Goal: Information Seeking & Learning: Find specific page/section

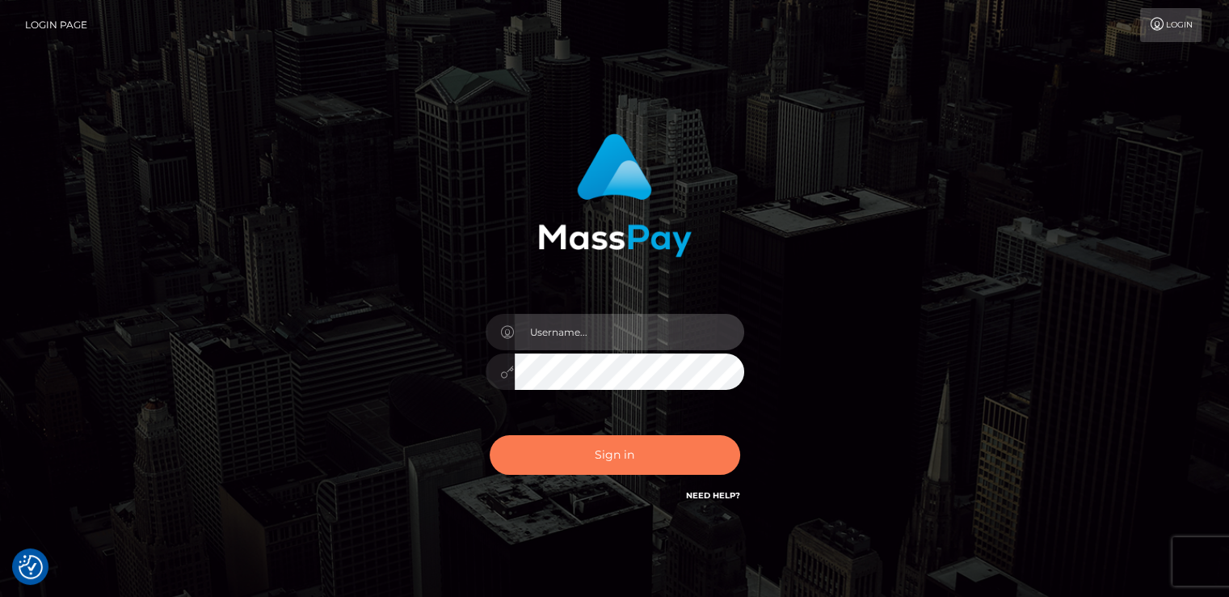
type input "[DOMAIN_NAME]"
click at [677, 451] on button "Sign in" at bounding box center [615, 455] width 251 height 40
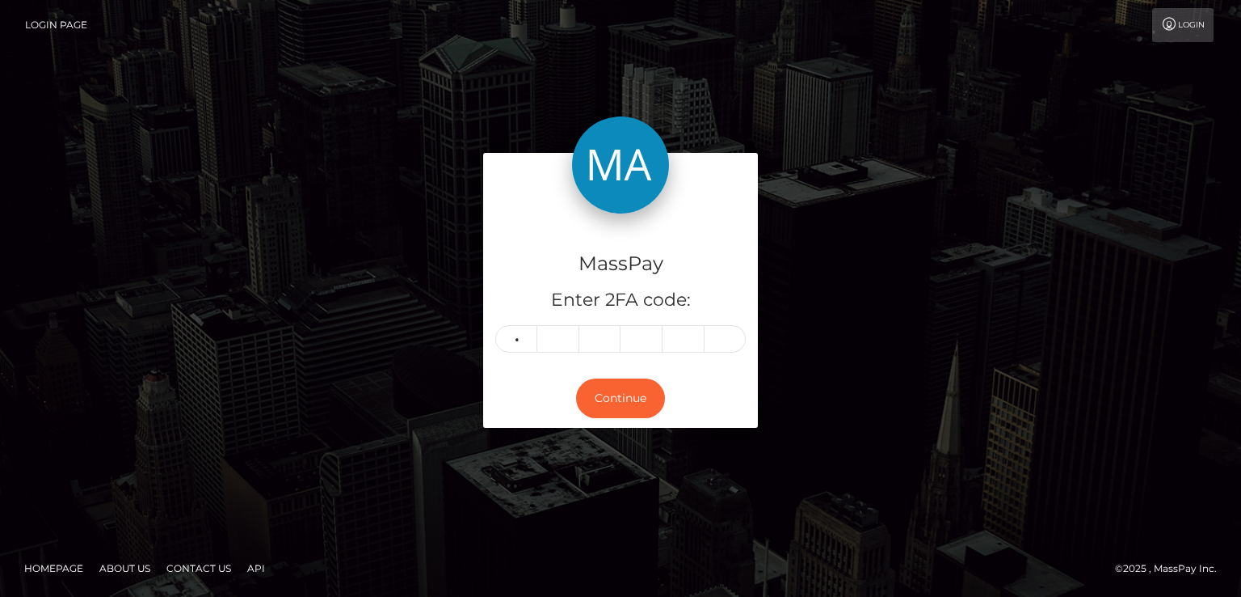
type input "9"
type input "3"
type input "0"
type input "5"
type input "7"
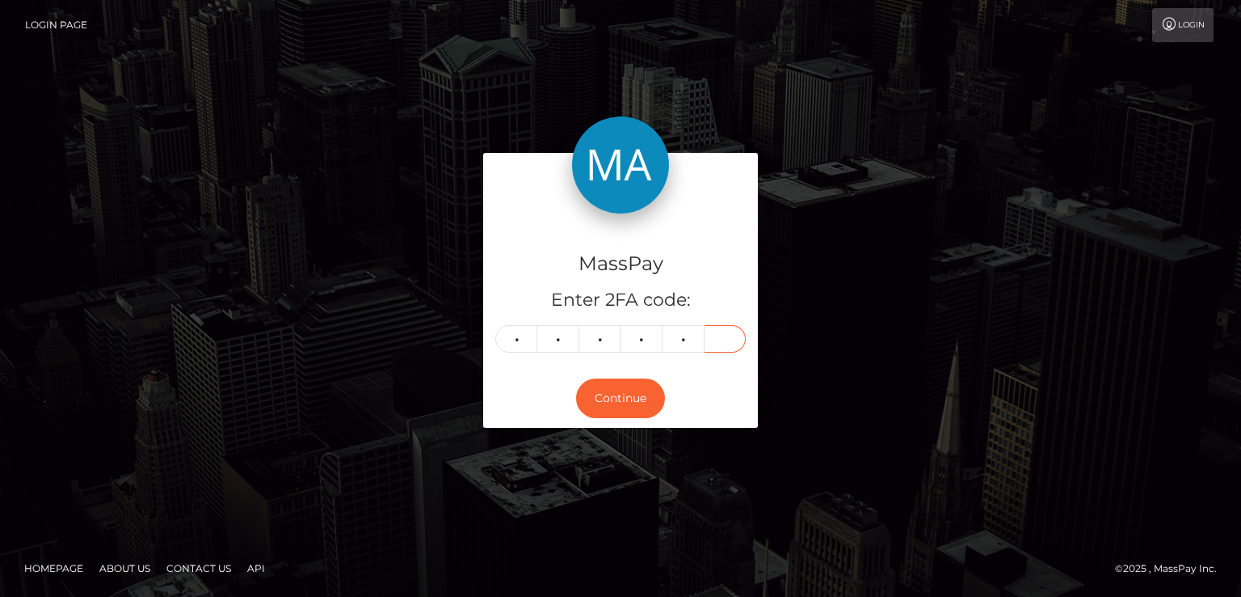
type input "0"
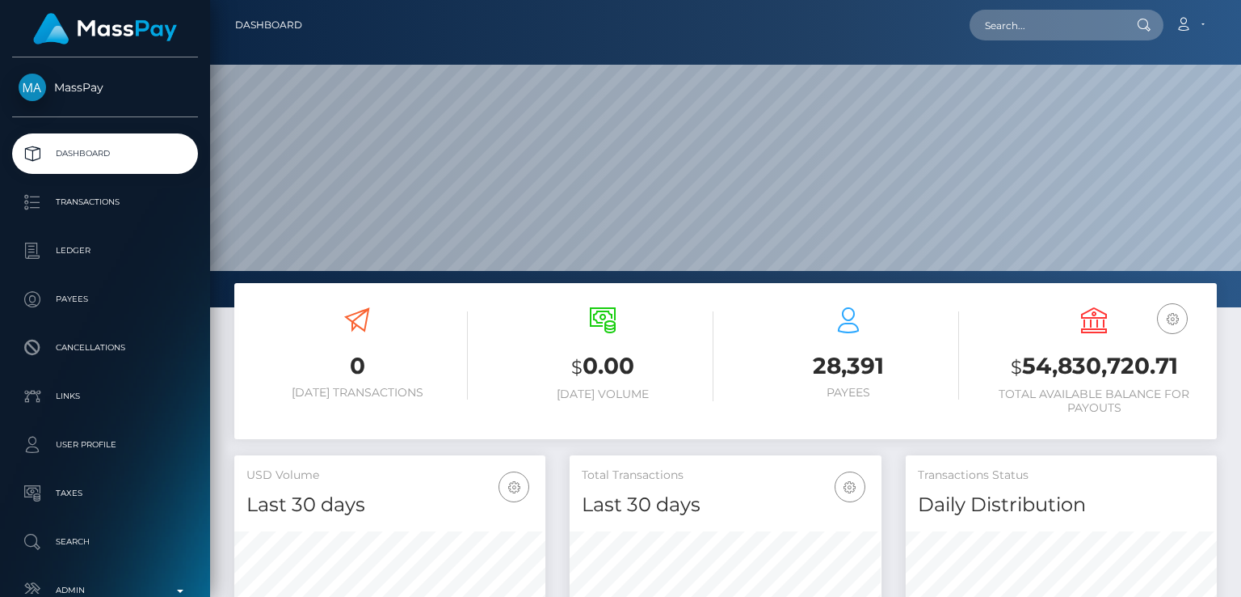
scroll to position [286, 310]
click at [1085, 11] on input "text" at bounding box center [1046, 25] width 152 height 31
paste input "girolimoni84@gmail.com"
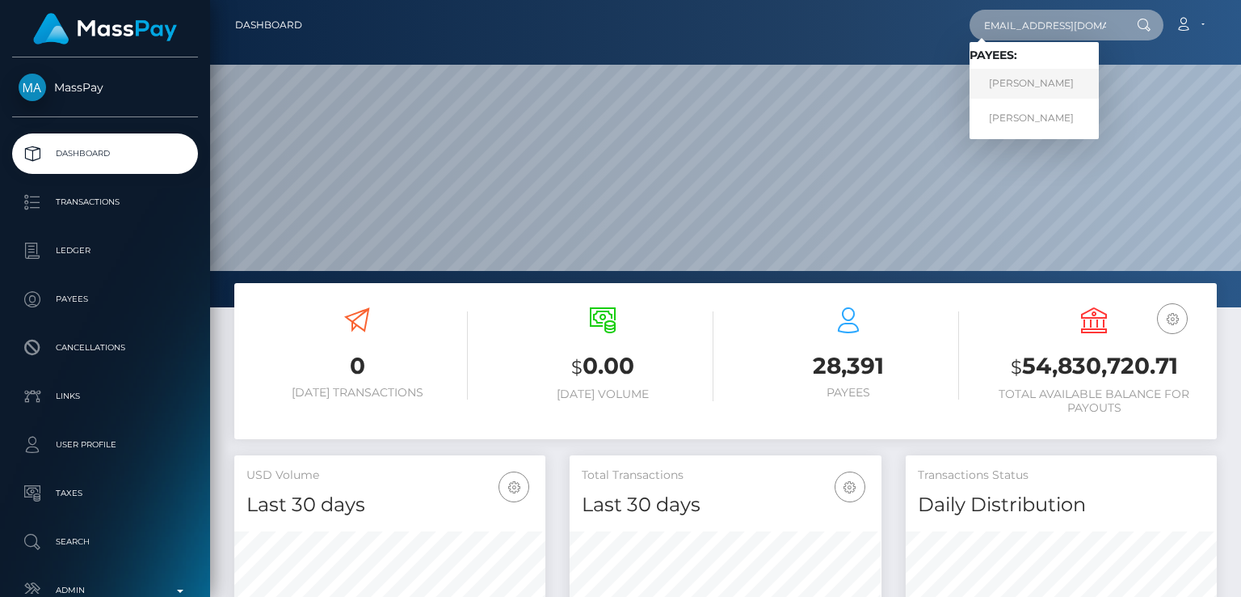
type input "girolimoni84@gmail.com"
click at [1060, 77] on link "FABIO PIOVAN" at bounding box center [1034, 84] width 129 height 30
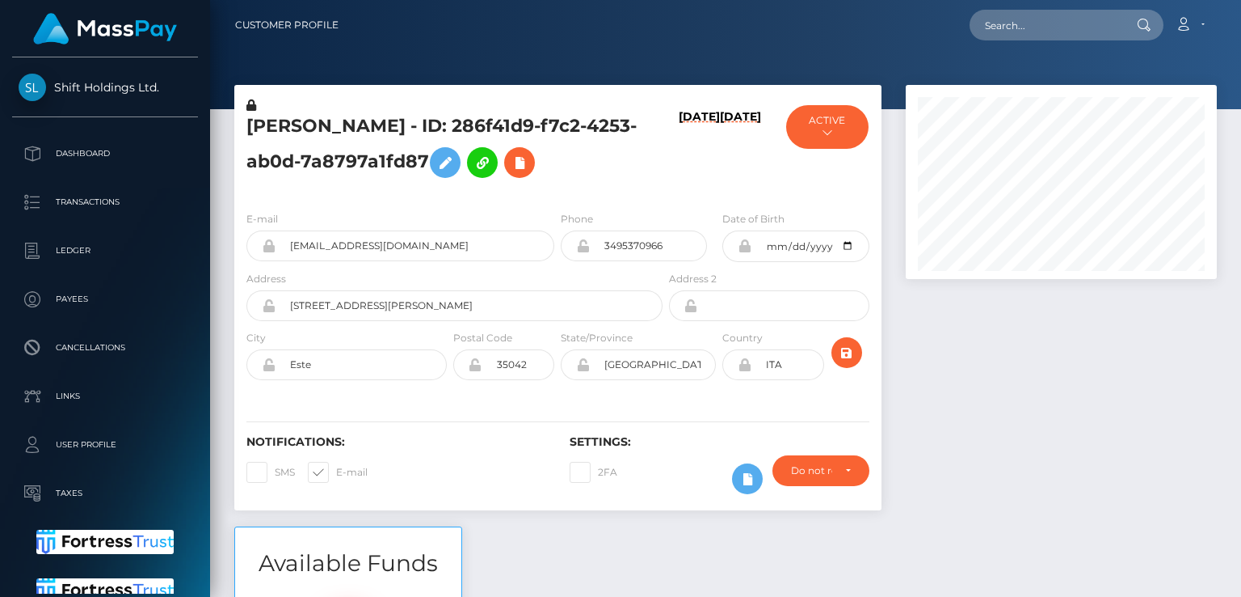
click at [1096, 315] on div at bounding box center [1061, 305] width 335 height 441
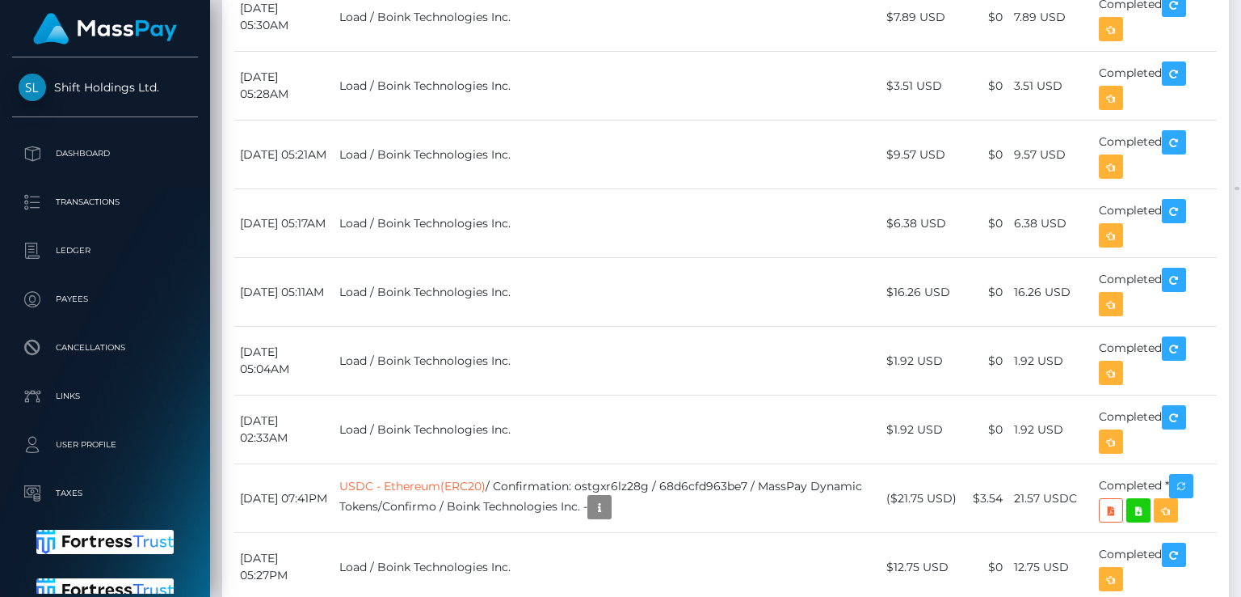
scroll to position [34757, 0]
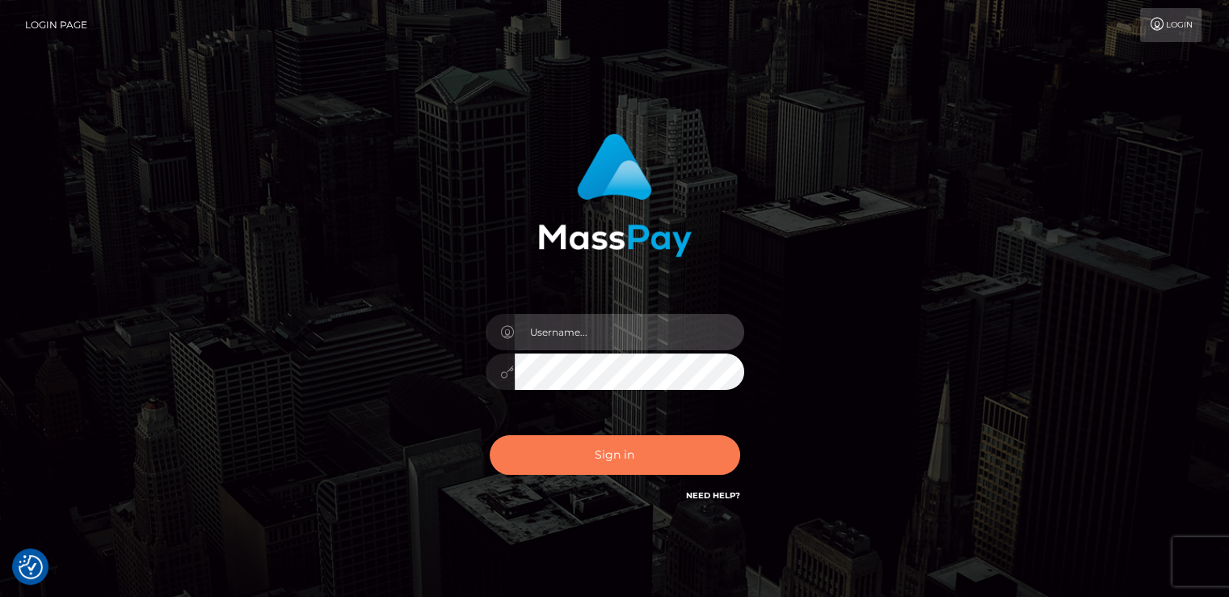
type input "[DOMAIN_NAME]"
click at [553, 451] on button "Sign in" at bounding box center [615, 455] width 251 height 40
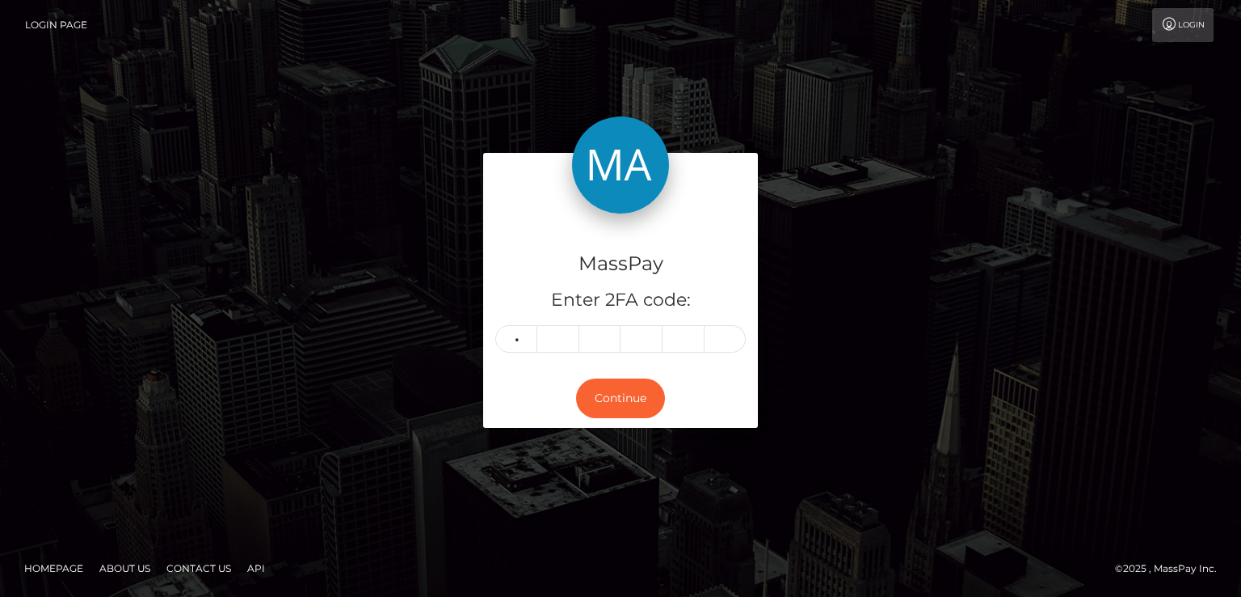
type input "4"
type input "1"
type input "4"
type input "2"
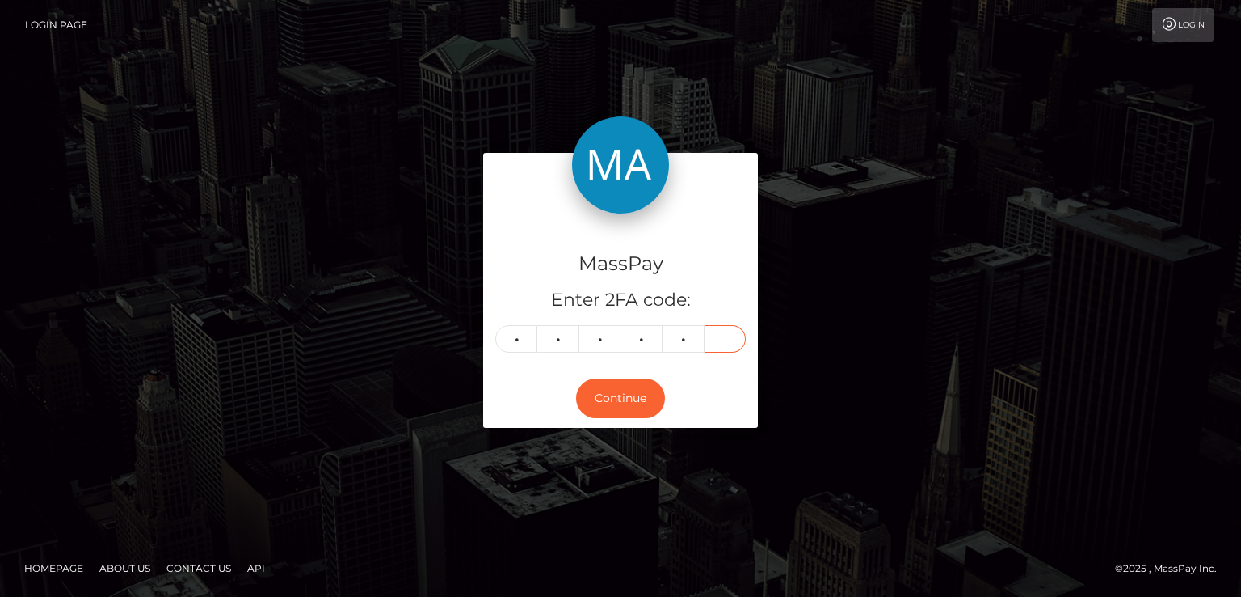
type input "7"
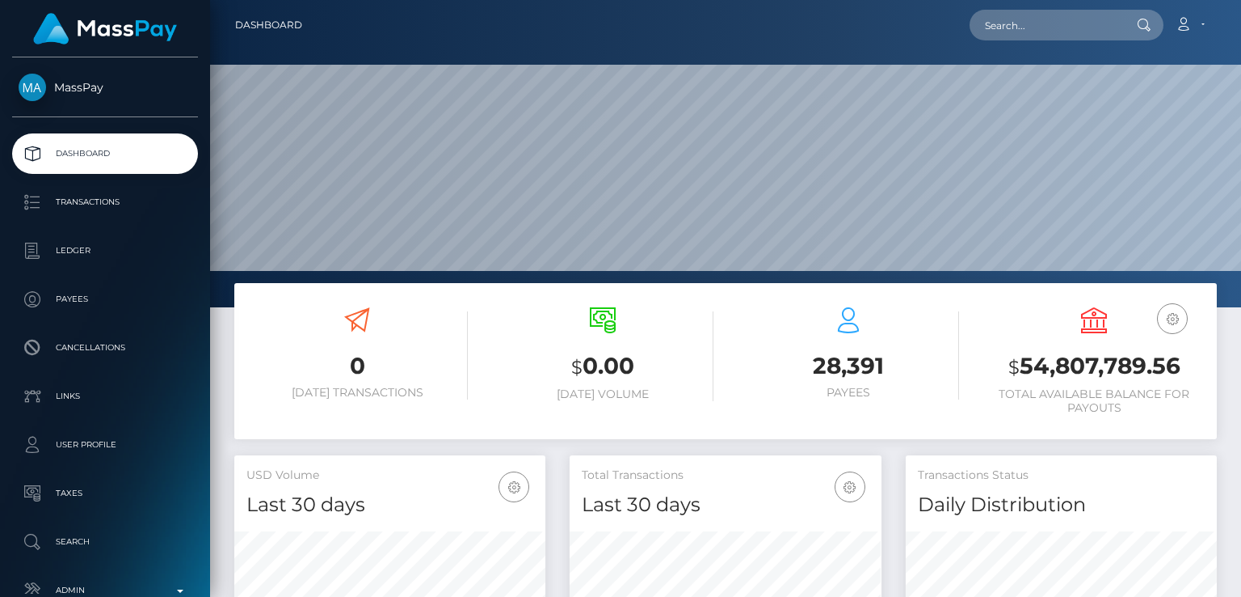
scroll to position [286, 310]
click at [1090, 24] on input "text" at bounding box center [1046, 25] width 152 height 31
paste input "[EMAIL_ADDRESS][DOMAIN_NAME]"
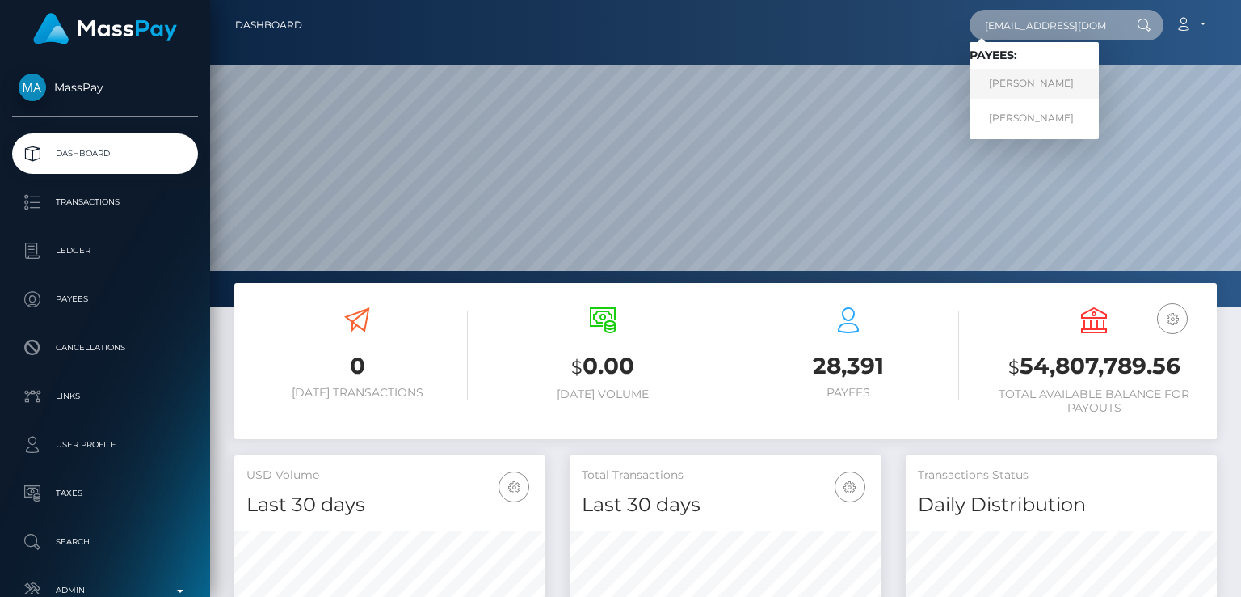
type input "[EMAIL_ADDRESS][DOMAIN_NAME]"
click at [1027, 81] on link "[PERSON_NAME]" at bounding box center [1034, 84] width 129 height 30
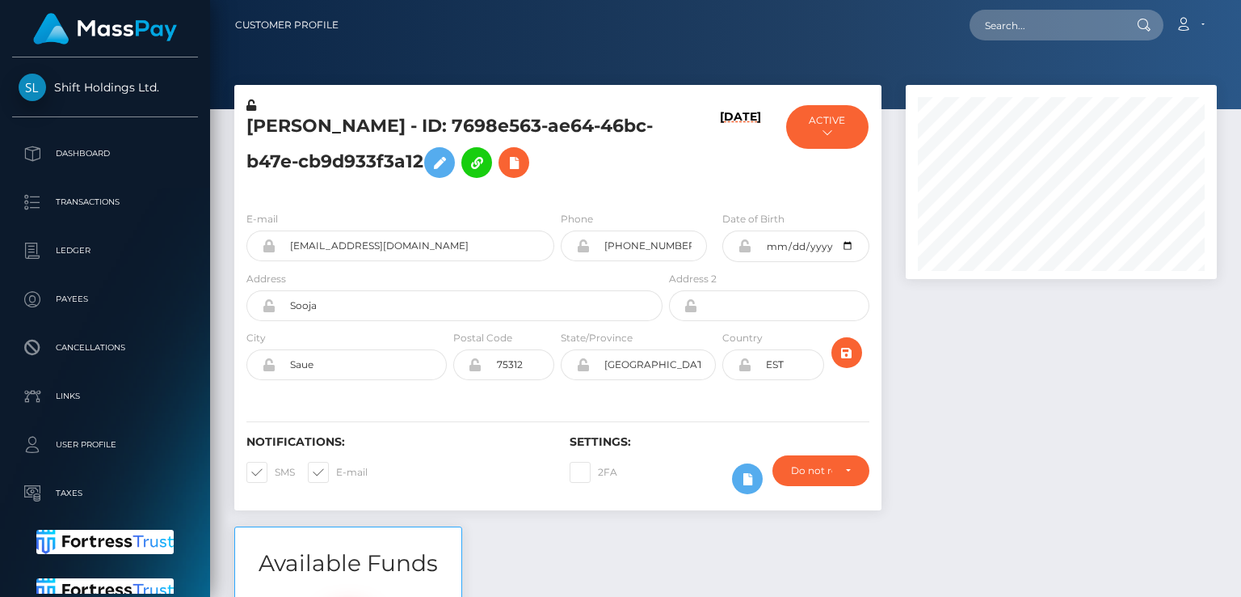
scroll to position [194, 310]
click at [259, 127] on h5 "Kert Viiding - ID: 7698e563-ae64-46bc-b47e-cb9d933f3a12" at bounding box center [450, 150] width 407 height 72
copy h5 "Kert"
click at [507, 479] on div "Notifications: SMS E-mail" at bounding box center [395, 468] width 323 height 67
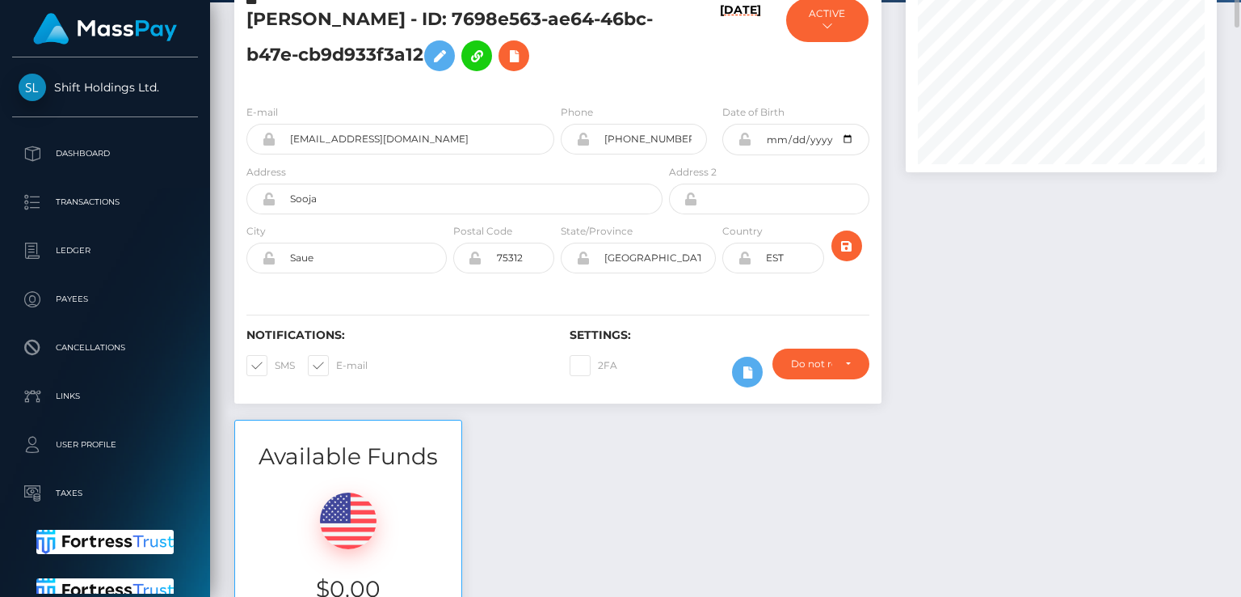
scroll to position [0, 0]
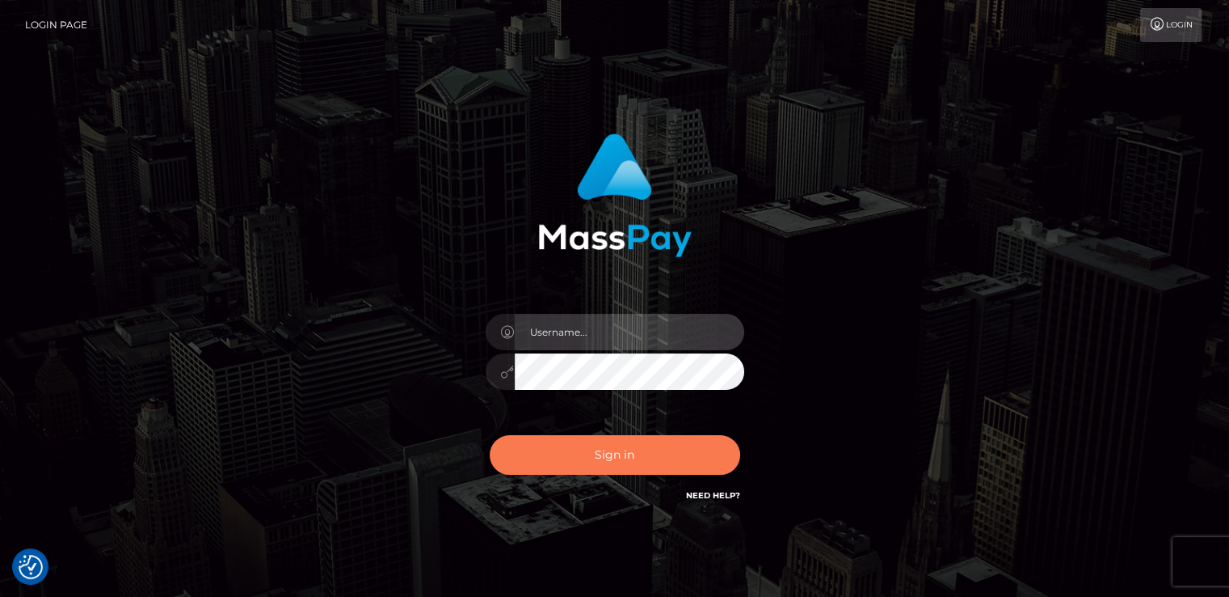
type input "[DOMAIN_NAME]"
click at [611, 455] on button "Sign in" at bounding box center [615, 455] width 251 height 40
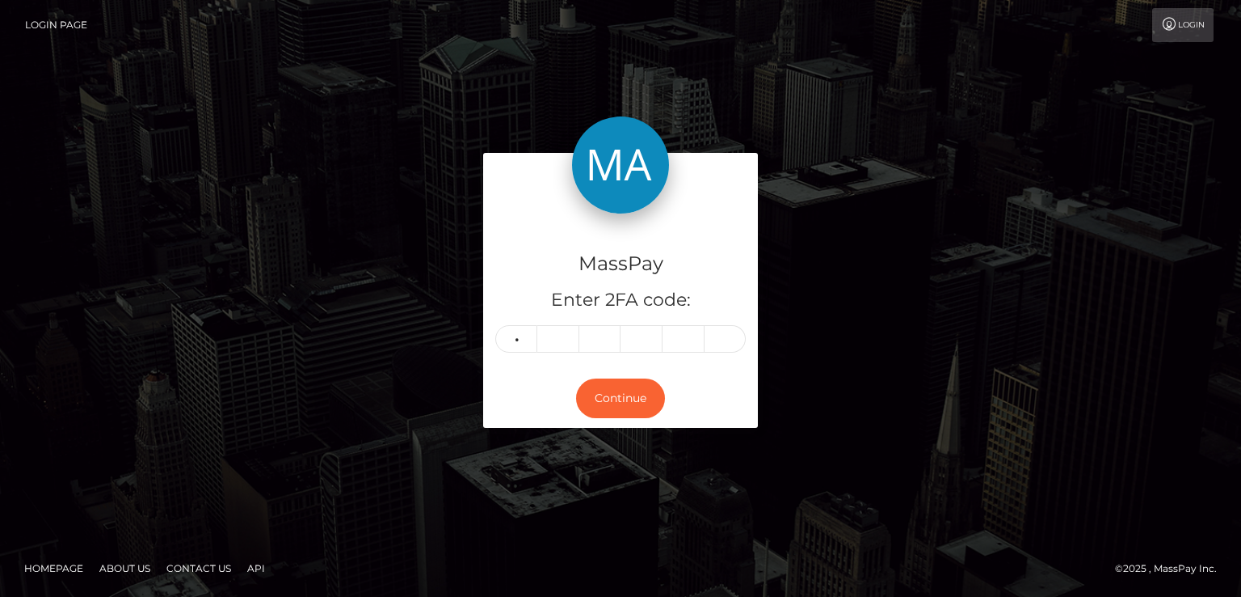
type input "0"
type input "9"
type input "8"
type input "4"
type input "2"
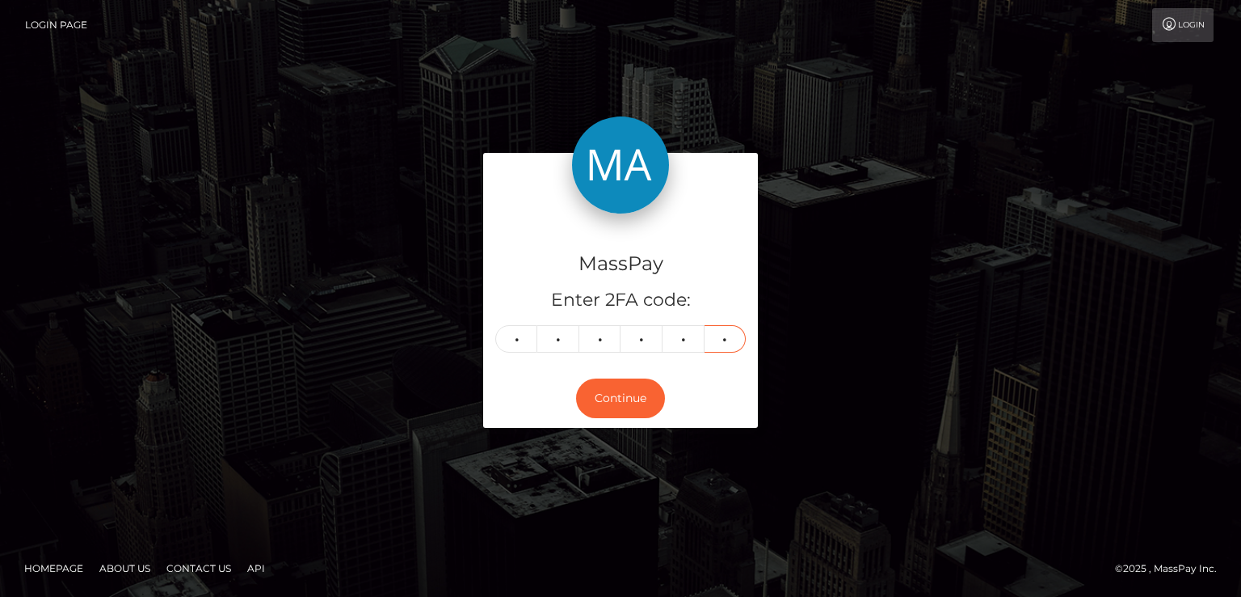
type input "1"
click at [611, 407] on button "Continue" at bounding box center [620, 398] width 89 height 40
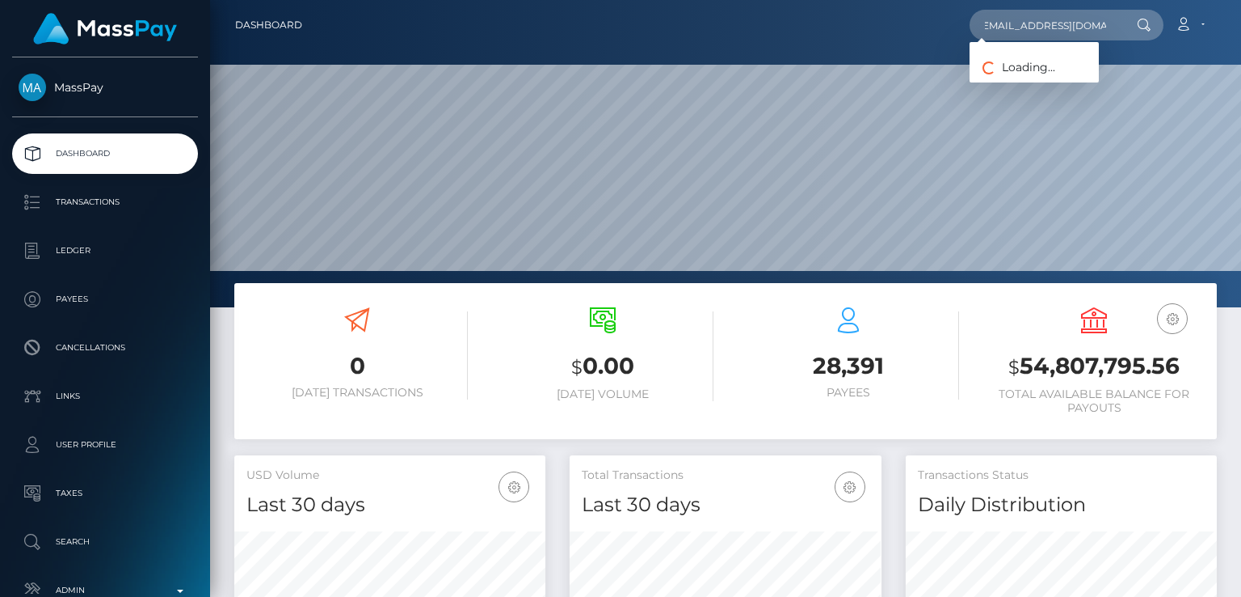
scroll to position [286, 310]
type input "nainoa.invest@gmail.com"
click at [1054, 79] on link "Nainoa Villierme" at bounding box center [1034, 84] width 129 height 30
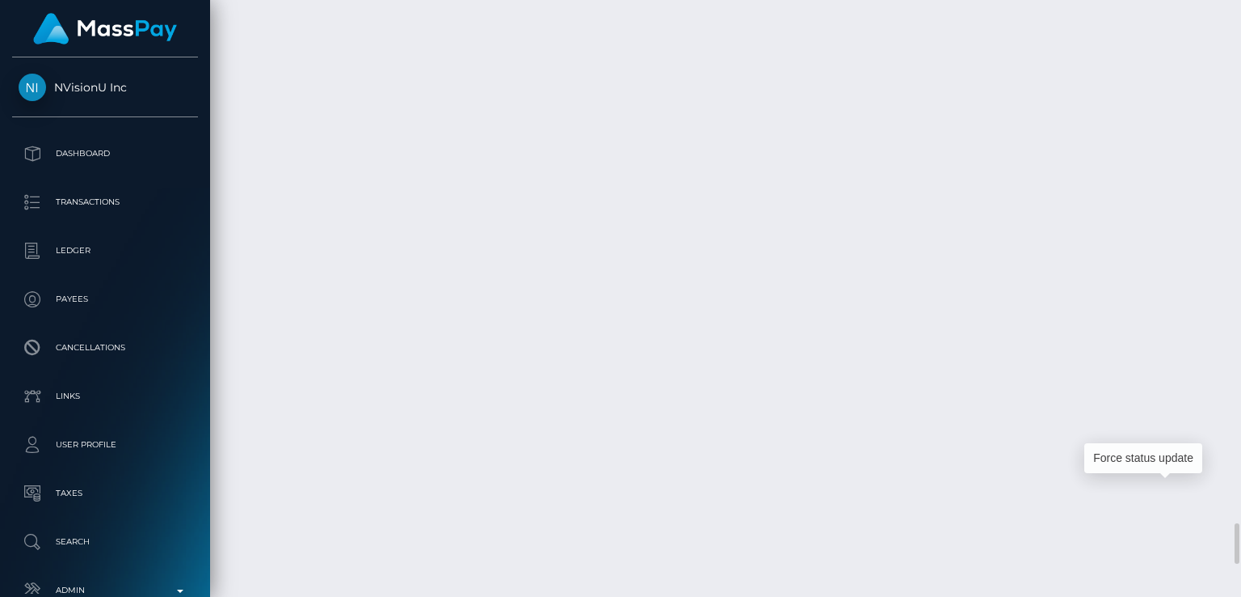
scroll to position [194, 310]
click at [1170, 457] on div "Force status update" at bounding box center [1144, 458] width 118 height 30
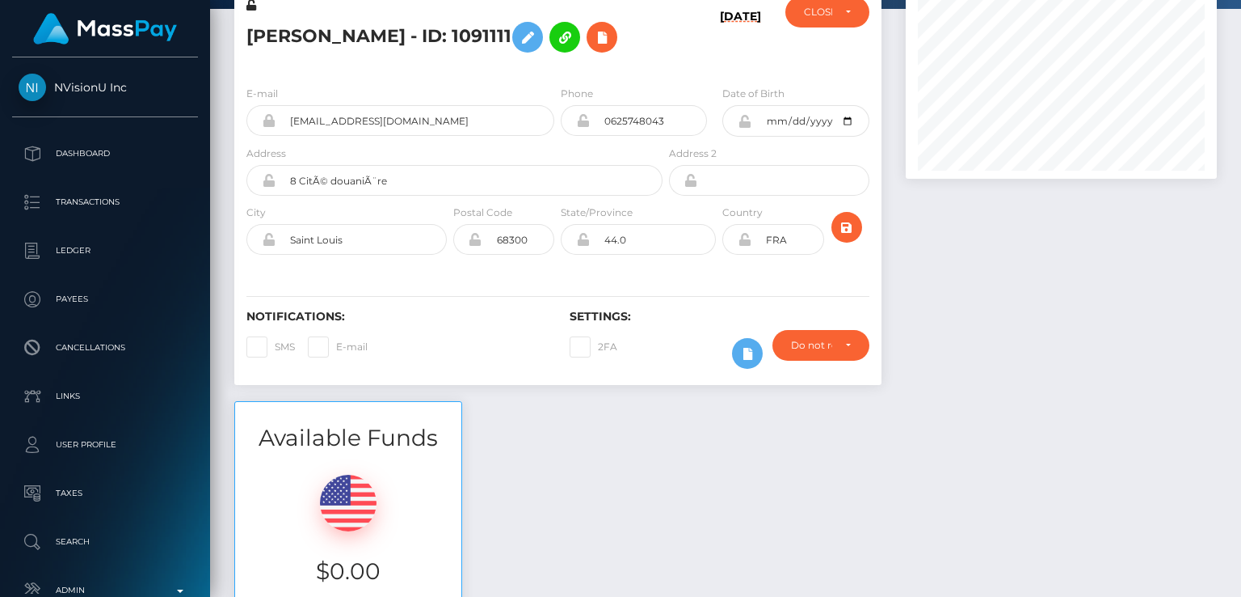
scroll to position [0, 0]
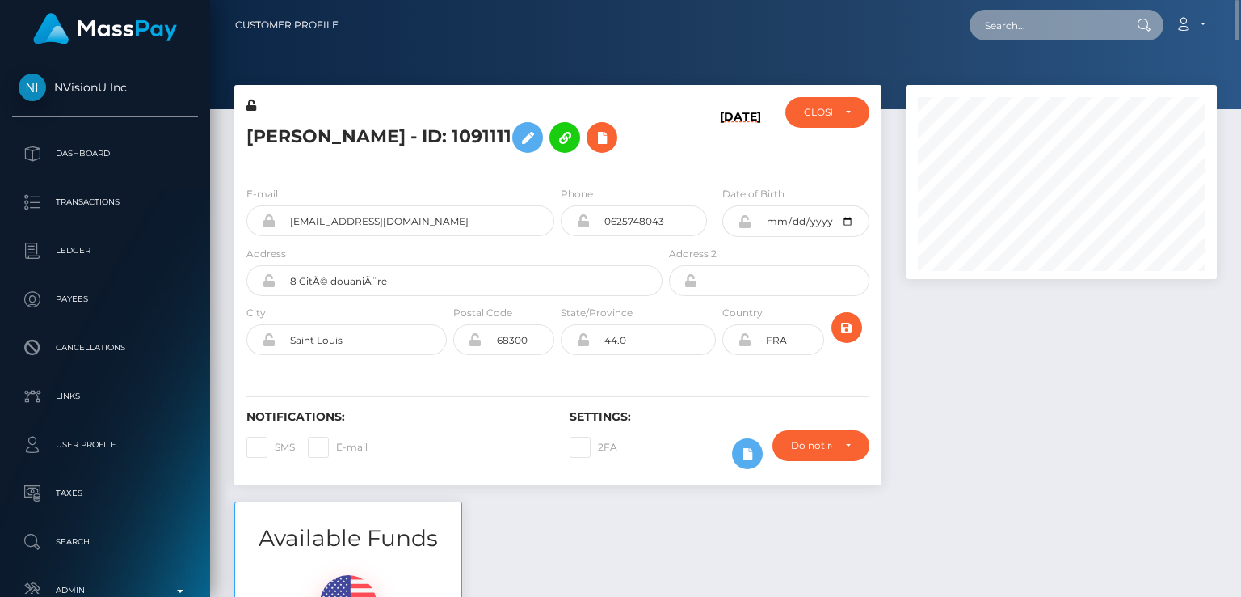
click at [1064, 27] on input "text" at bounding box center [1046, 25] width 152 height 31
paste input "[EMAIL_ADDRESS][DOMAIN_NAME]"
type input "[EMAIL_ADDRESS][DOMAIN_NAME]"
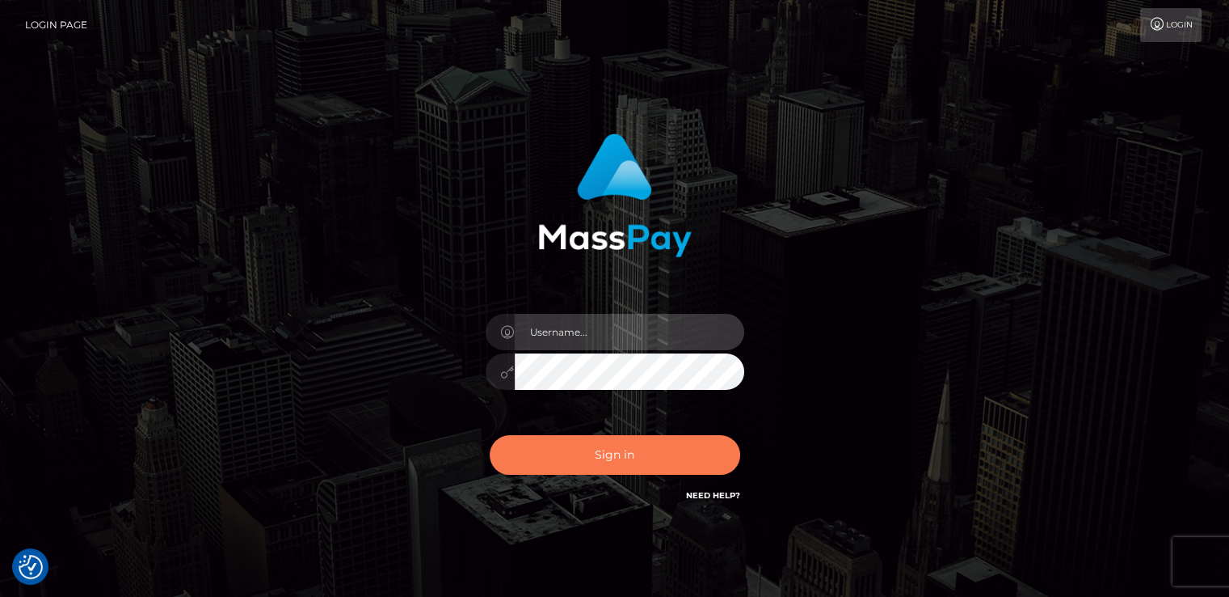
type input "[DOMAIN_NAME]"
click at [669, 449] on button "Sign in" at bounding box center [615, 455] width 251 height 40
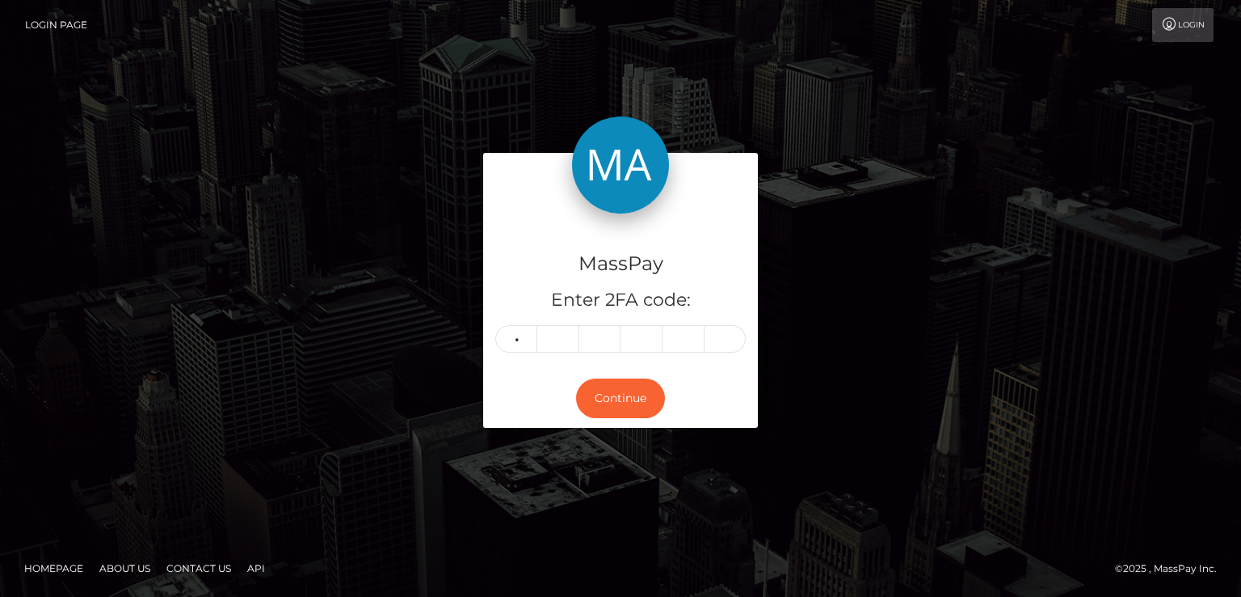
type input "2"
type input "0"
type input "4"
type input "8"
type input "2"
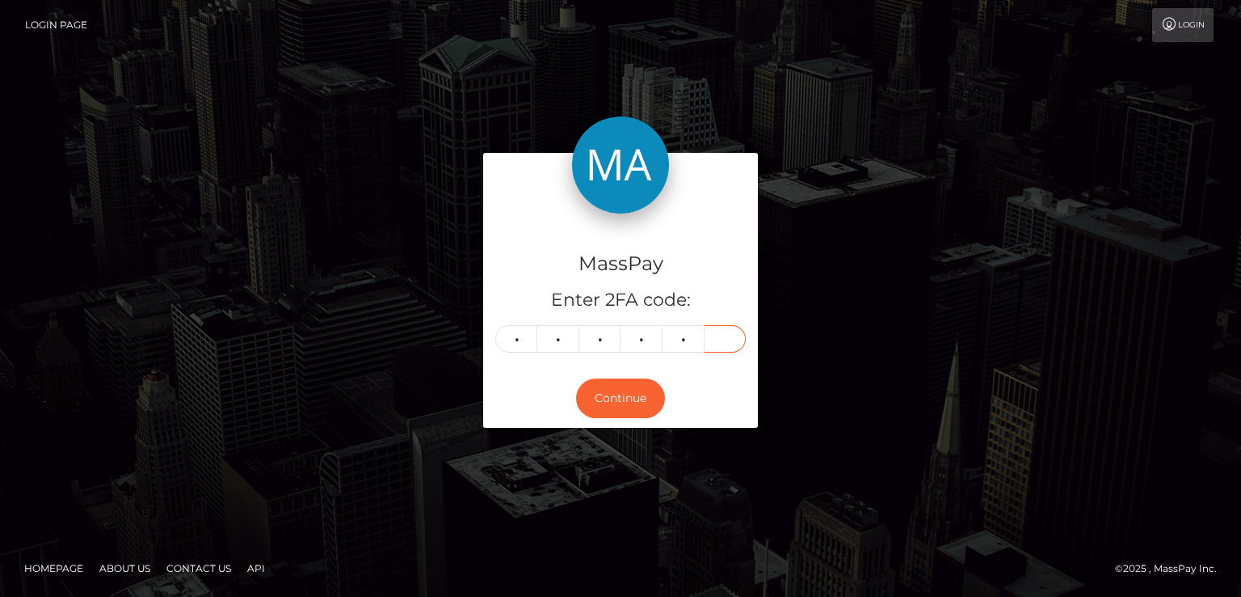
type input "7"
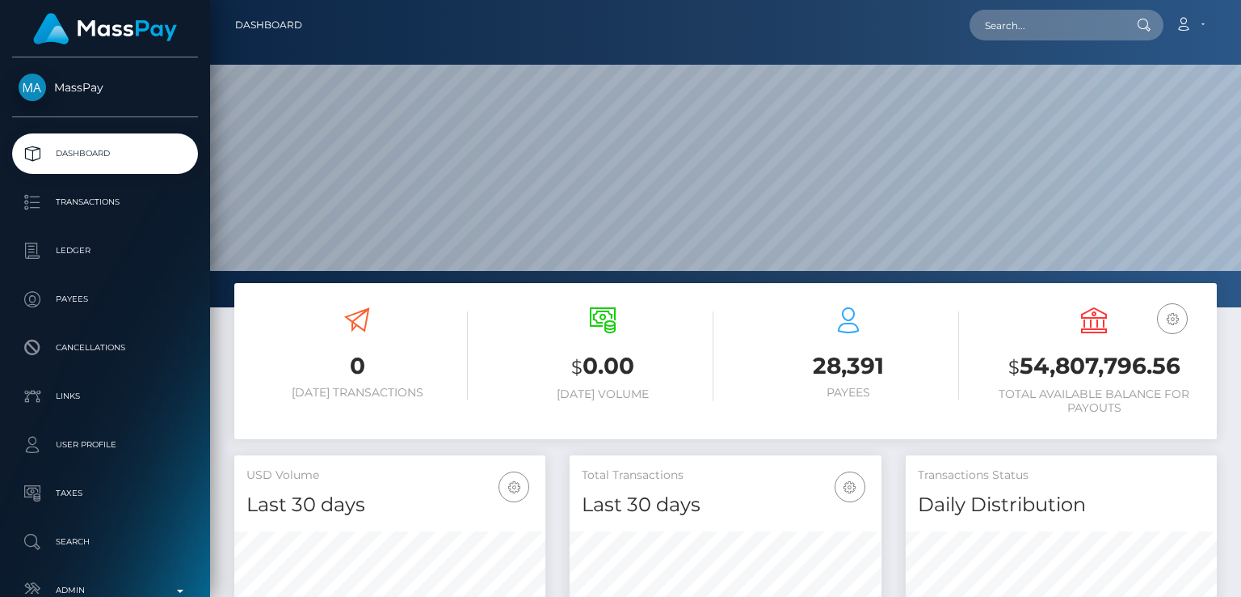
scroll to position [286, 310]
click at [1086, 18] on input "text" at bounding box center [1046, 25] width 152 height 31
paste input "[EMAIL_ADDRESS][DOMAIN_NAME]"
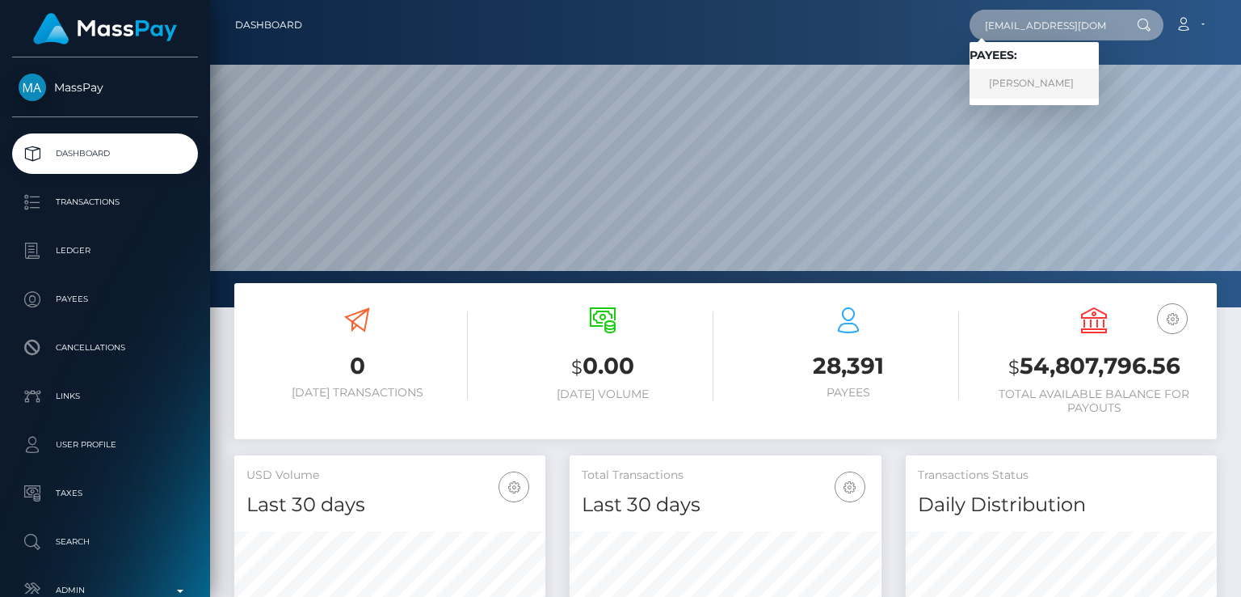
type input "[EMAIL_ADDRESS][DOMAIN_NAME]"
click at [1080, 82] on link "[PERSON_NAME]" at bounding box center [1034, 84] width 129 height 30
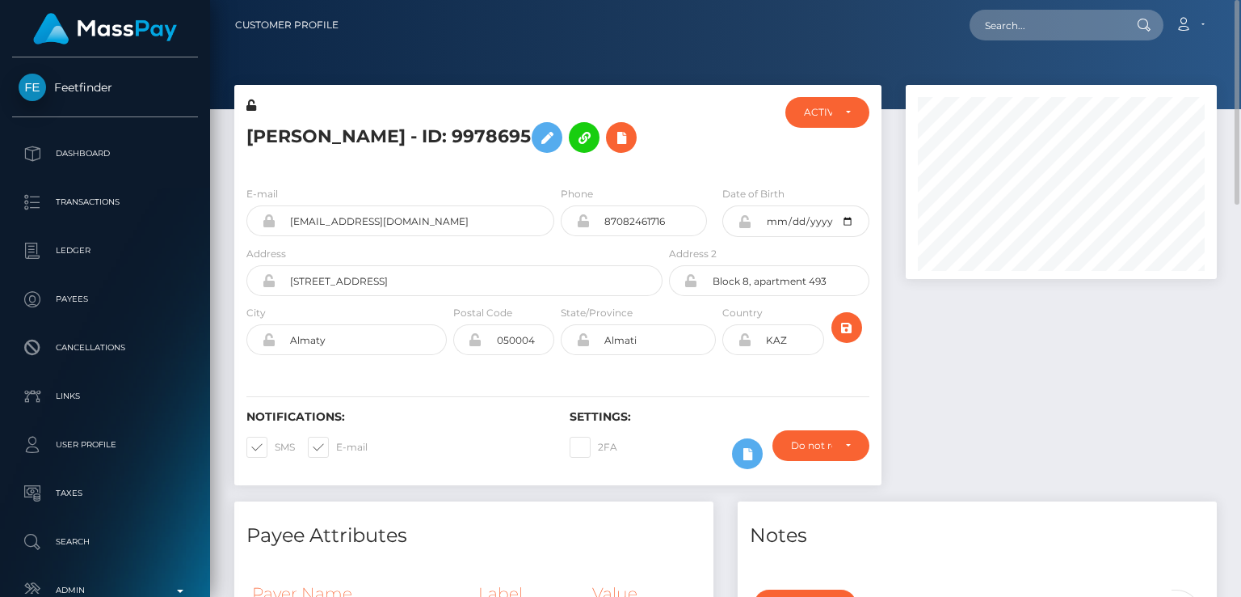
click at [626, 161] on h5 "[PERSON_NAME] - ID: 9978695" at bounding box center [450, 137] width 407 height 47
click at [280, 134] on h5 "[PERSON_NAME] - ID: 9978695" at bounding box center [450, 137] width 407 height 47
click at [280, 134] on h5 "Darmen Yesnazarov - ID: 9978695" at bounding box center [450, 137] width 407 height 47
copy h5 "Darmen"
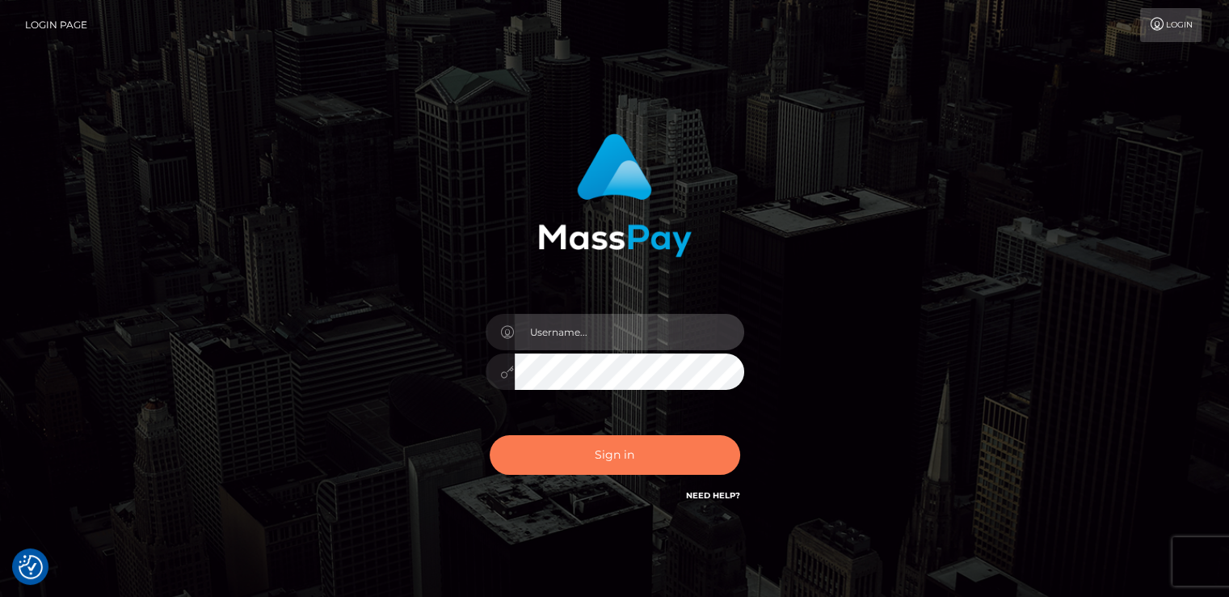
type input "nt.es"
click at [577, 451] on button "Sign in" at bounding box center [615, 455] width 251 height 40
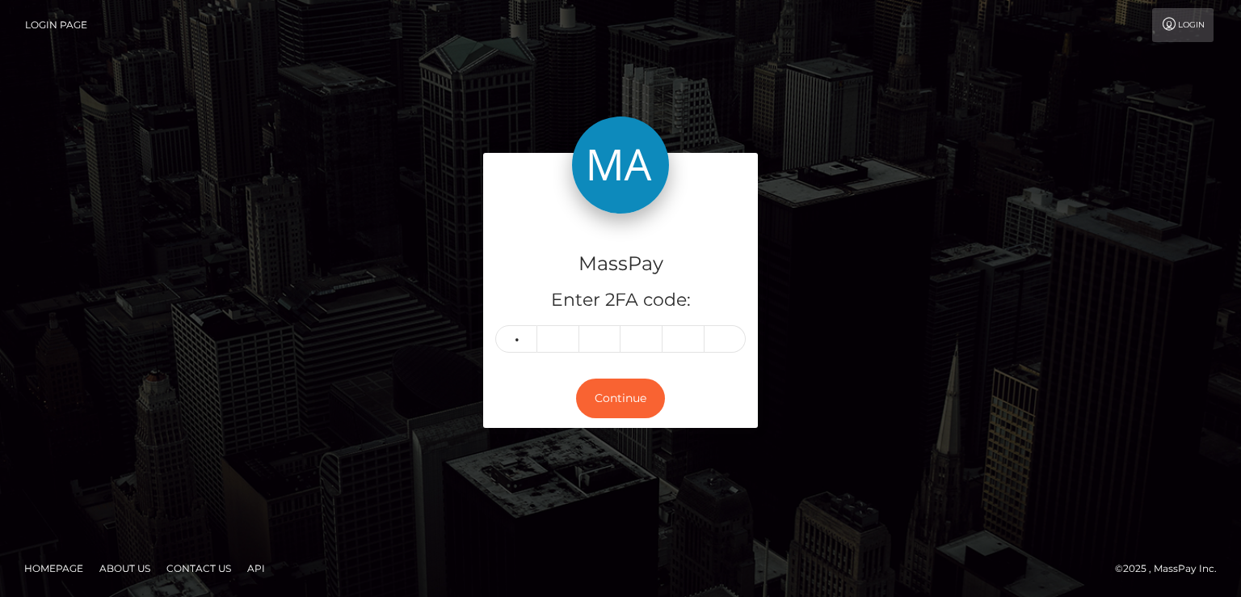
type input "0"
type input "9"
type input "1"
type input "9"
type input "7"
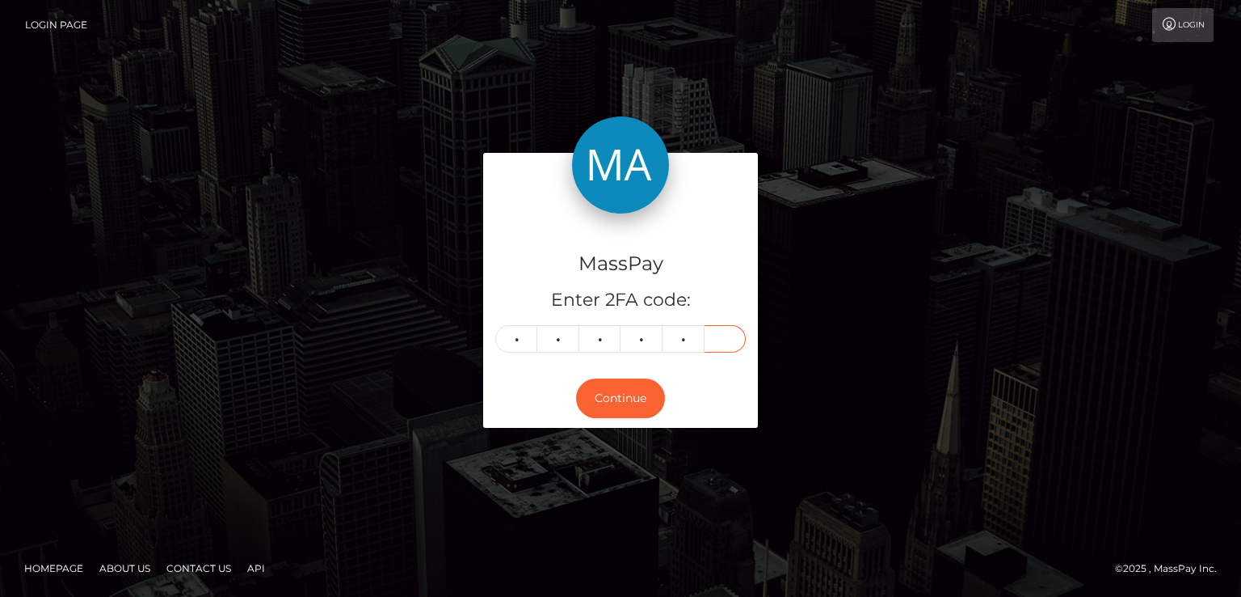
type input "0"
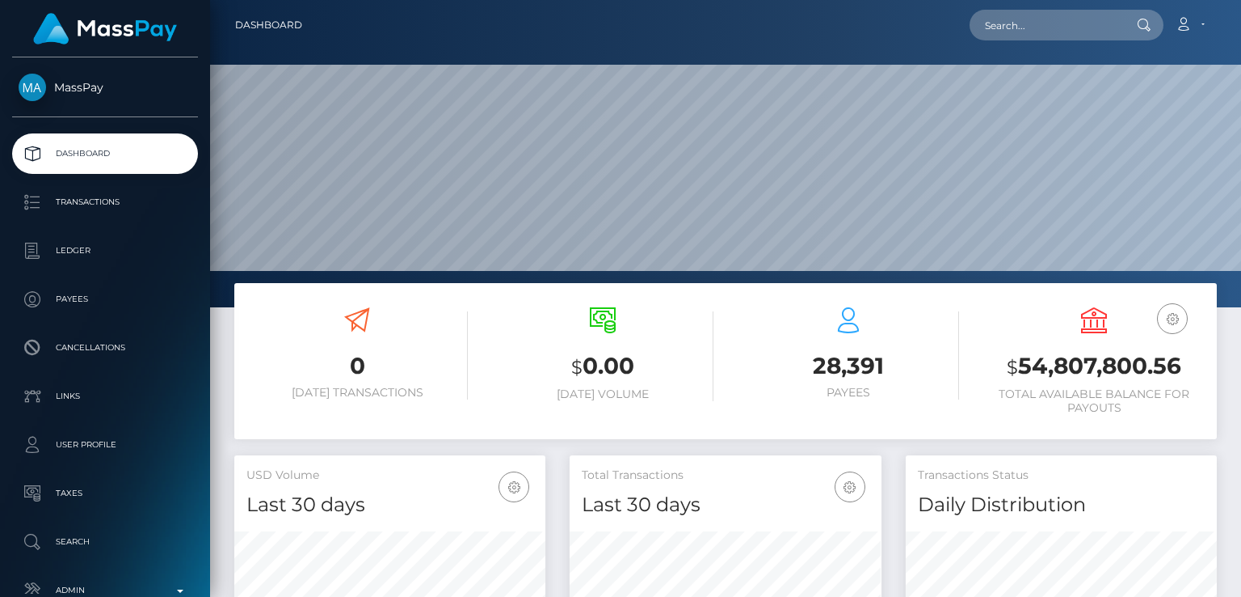
scroll to position [286, 310]
click at [1074, 19] on input "text" at bounding box center [1046, 25] width 152 height 31
paste input "kertviiding@gmail.com"
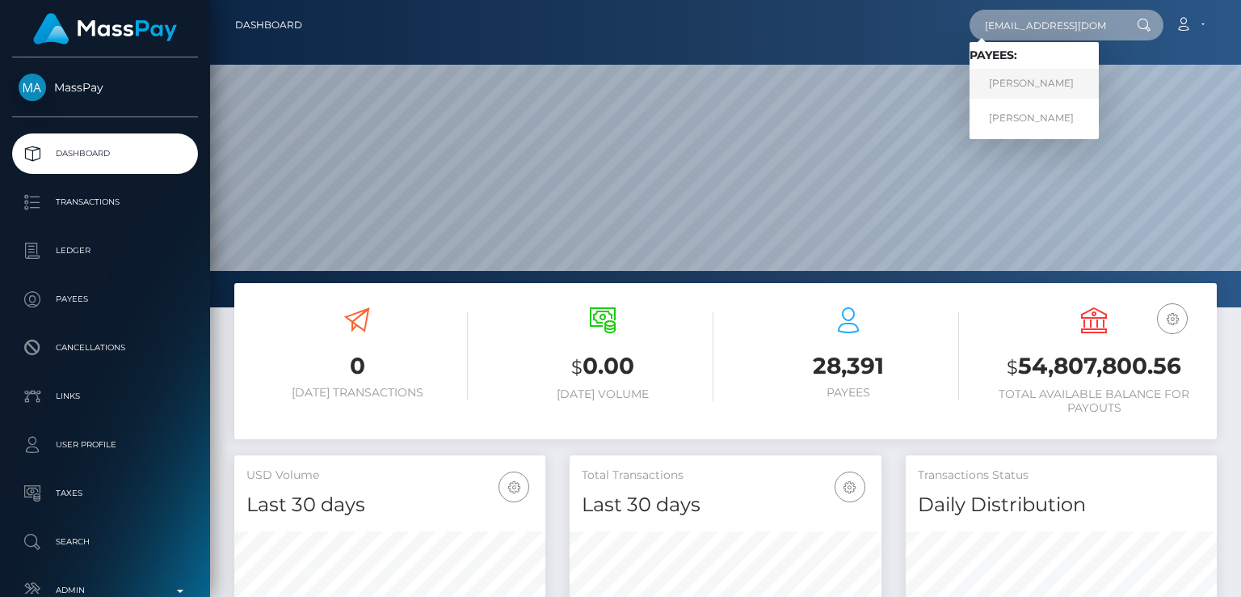
type input "kertviiding@gmail.com"
click at [1016, 88] on link "Kert Viiding" at bounding box center [1034, 84] width 129 height 30
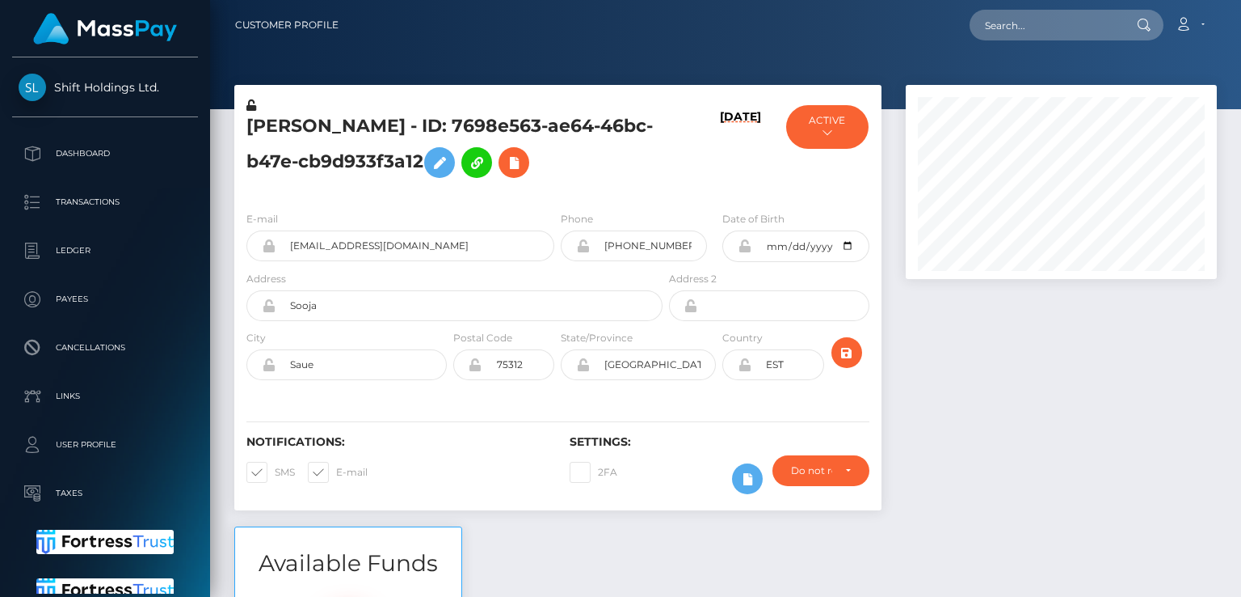
scroll to position [194, 310]
click at [755, 43] on nav "Customer Profile Loading... Loading... Account" at bounding box center [725, 25] width 1031 height 50
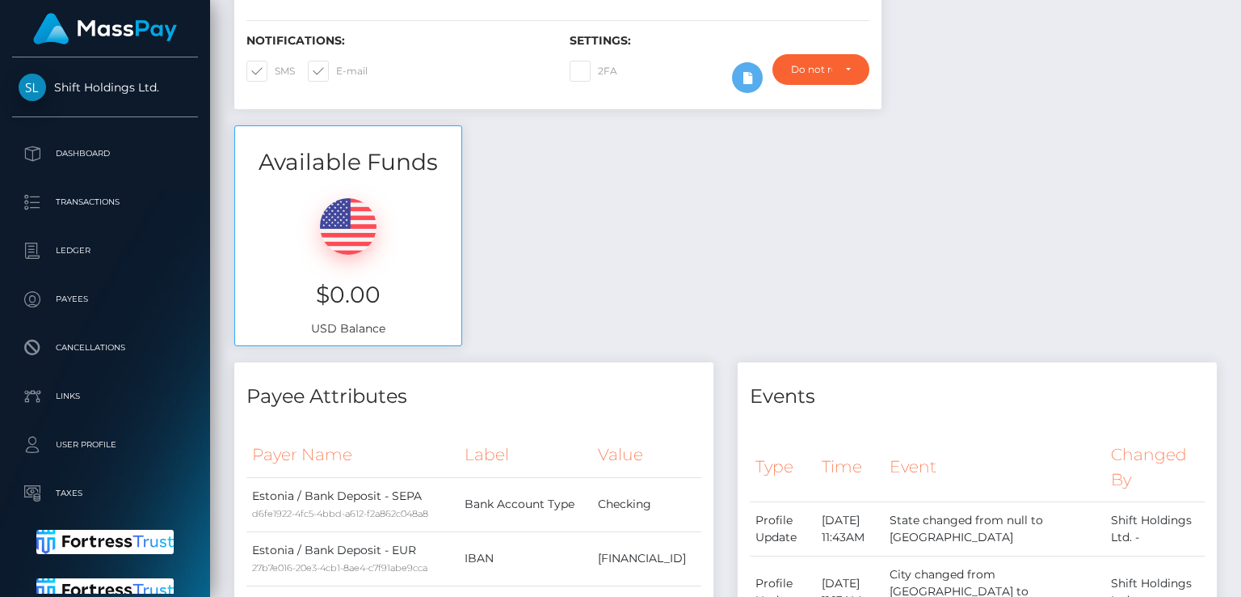
scroll to position [0, 0]
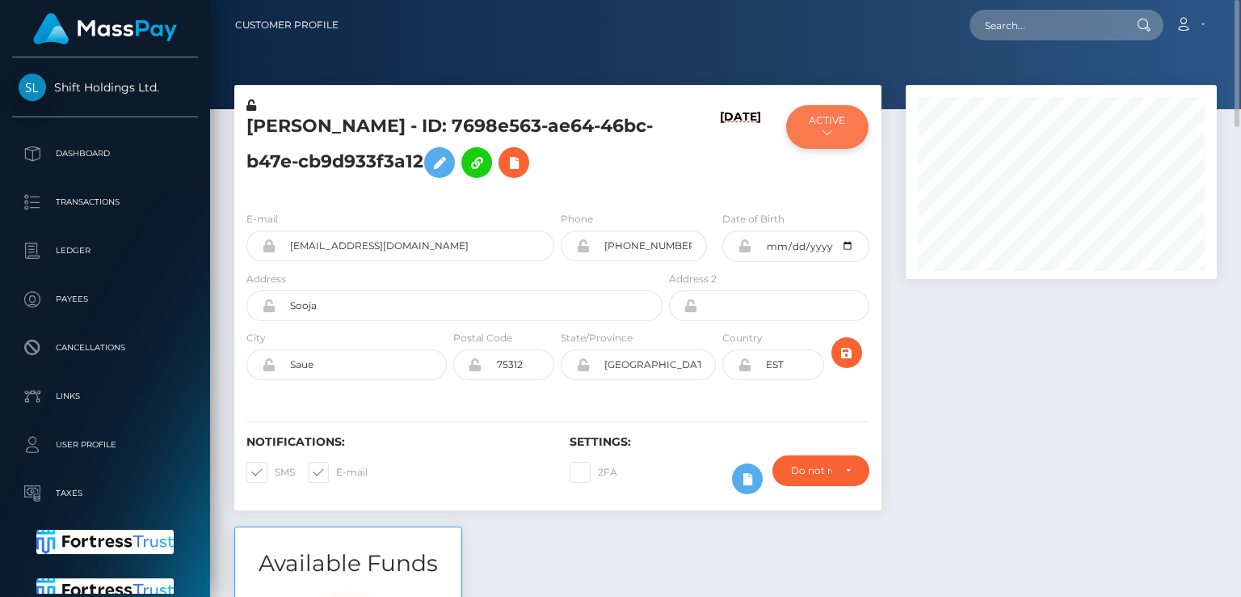
click at [827, 117] on button "ACTIVE" at bounding box center [827, 127] width 82 height 44
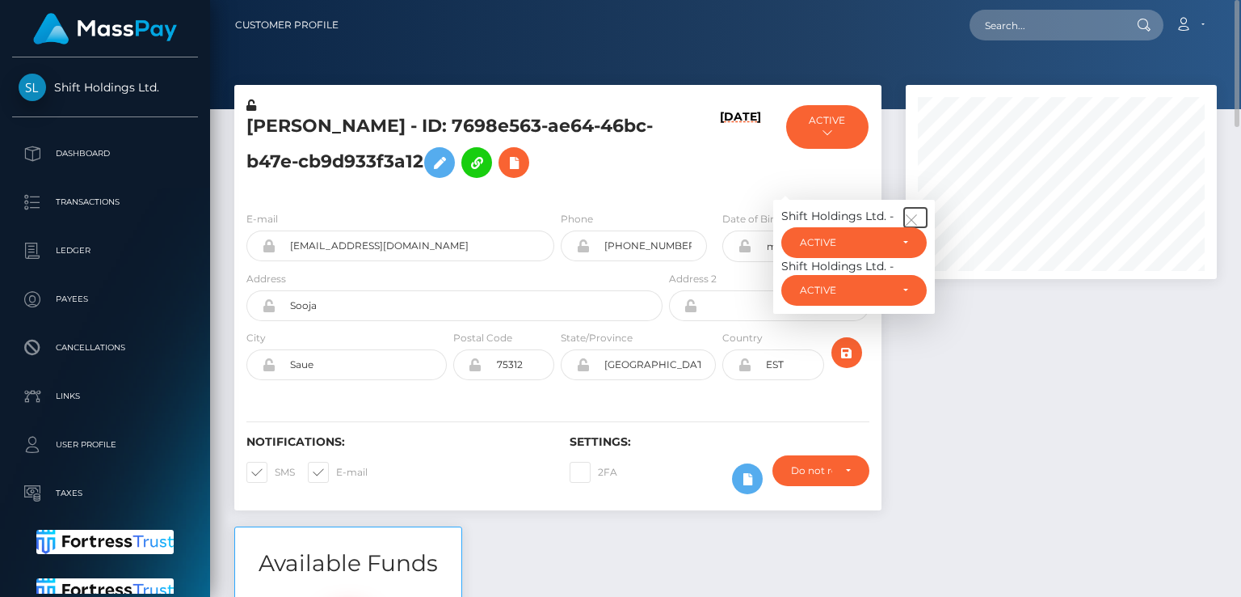
click at [914, 214] on icon "button" at bounding box center [911, 220] width 15 height 15
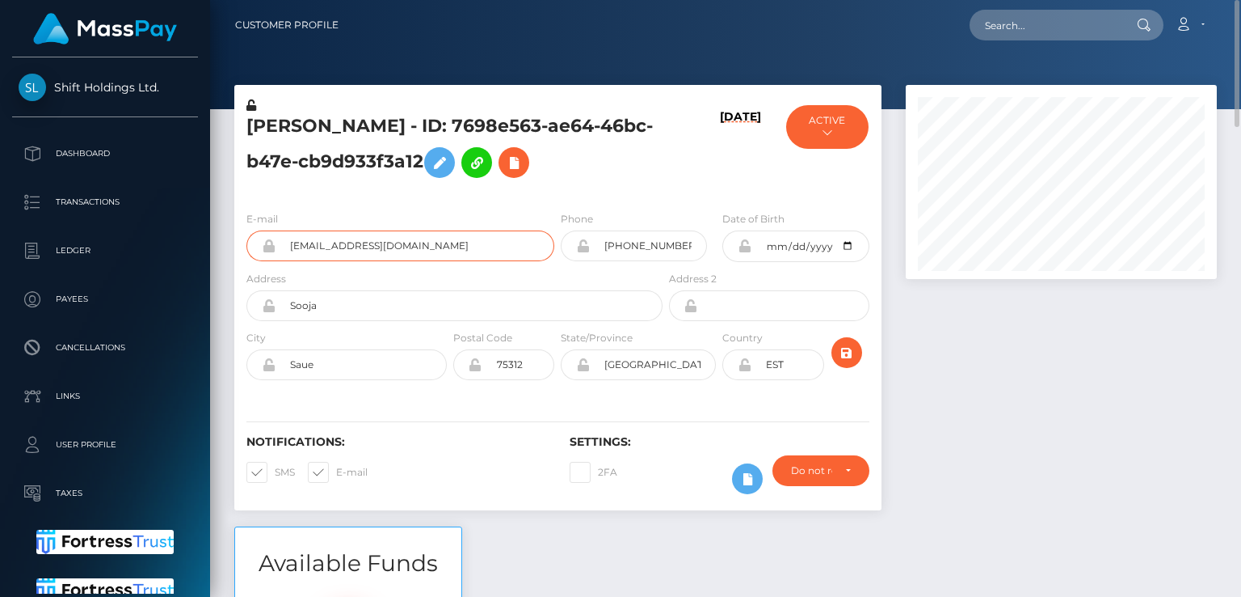
drag, startPoint x: 411, startPoint y: 245, endPoint x: 284, endPoint y: 241, distance: 127.0
click at [284, 241] on input "[EMAIL_ADDRESS][DOMAIN_NAME]" at bounding box center [415, 245] width 279 height 31
click at [1017, 32] on input "text" at bounding box center [1046, 25] width 152 height 31
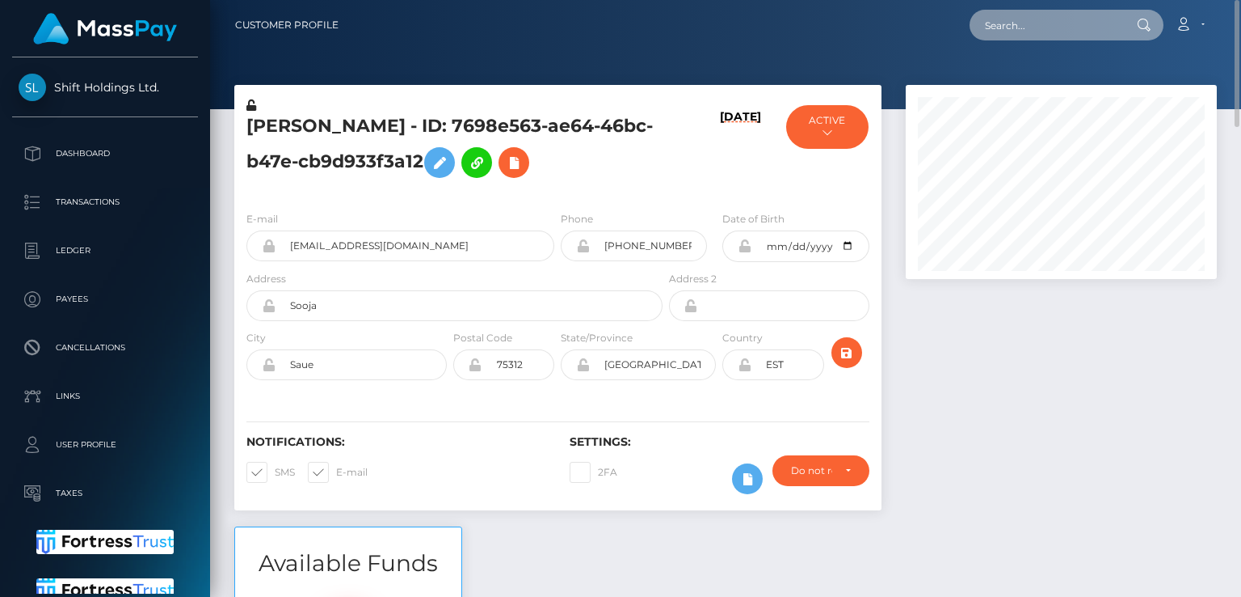
paste input "[EMAIL_ADDRESS][DOMAIN_NAME]"
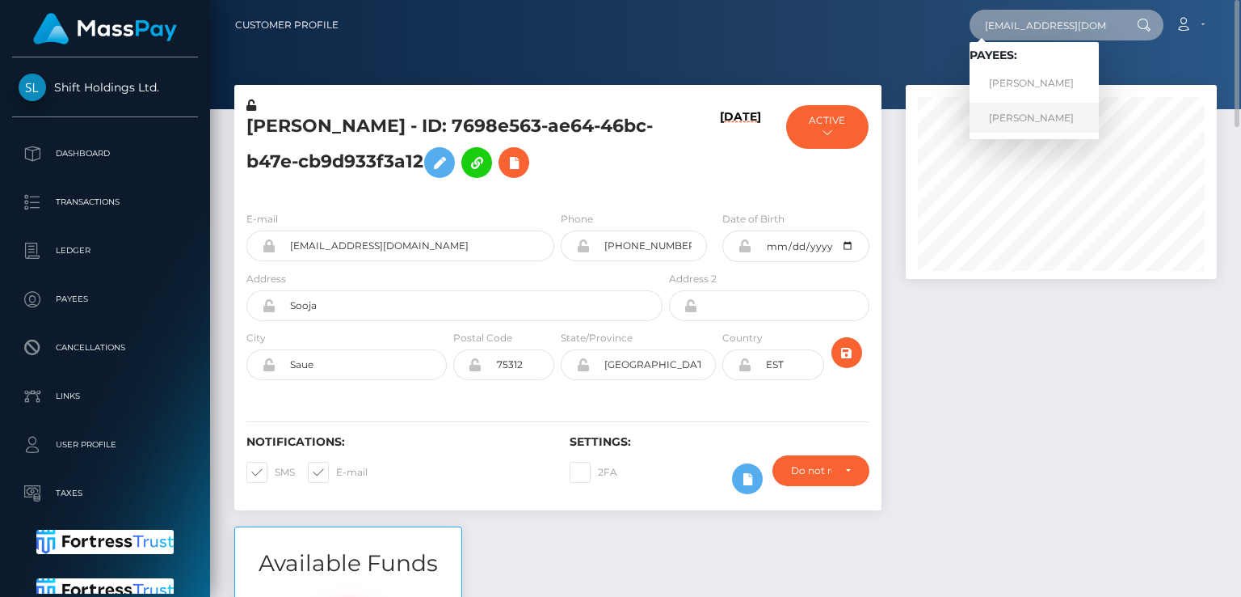
type input "[EMAIL_ADDRESS][DOMAIN_NAME]"
click at [1033, 109] on link "Kert Viiding" at bounding box center [1034, 118] width 129 height 30
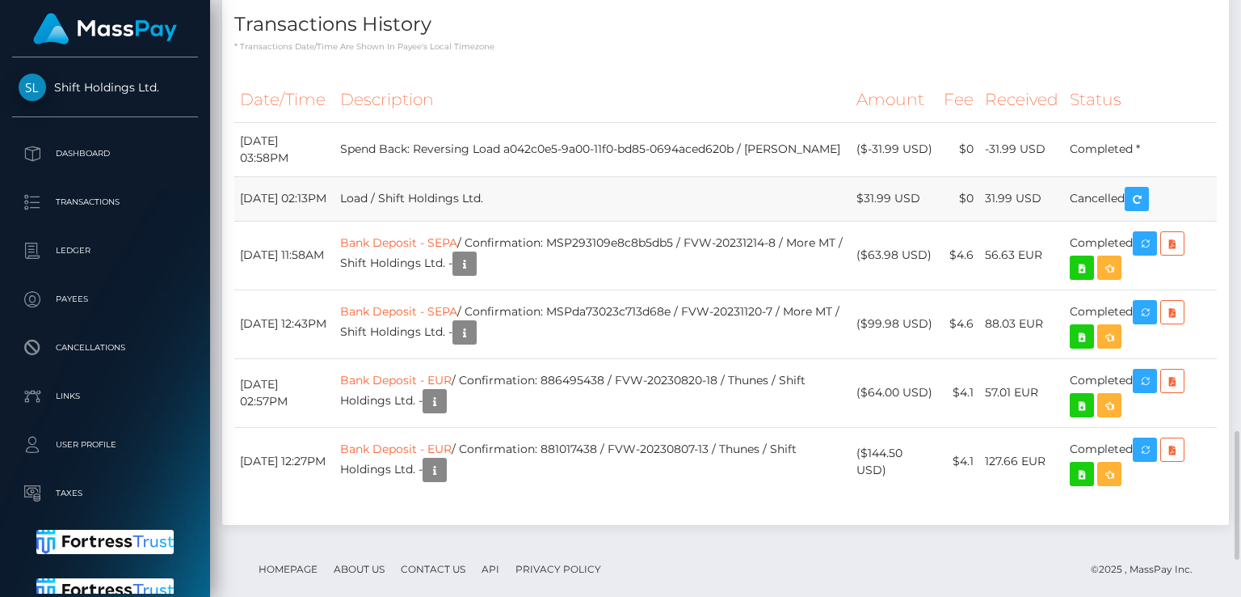
scroll to position [2008, 0]
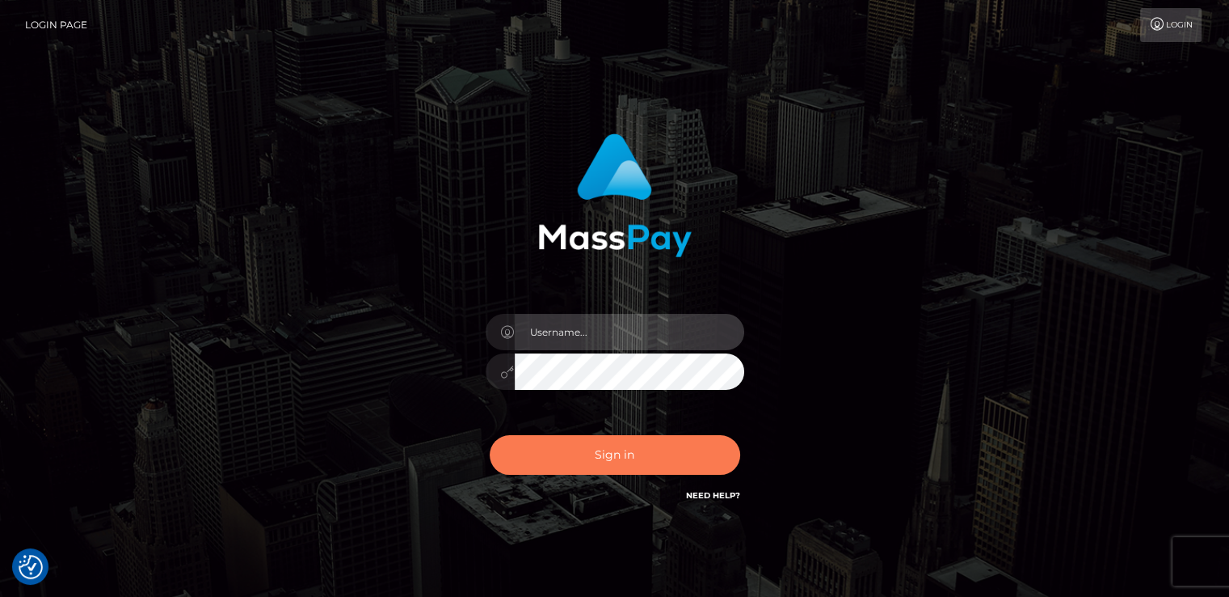
type input "nt.es"
click at [592, 455] on button "Sign in" at bounding box center [615, 455] width 251 height 40
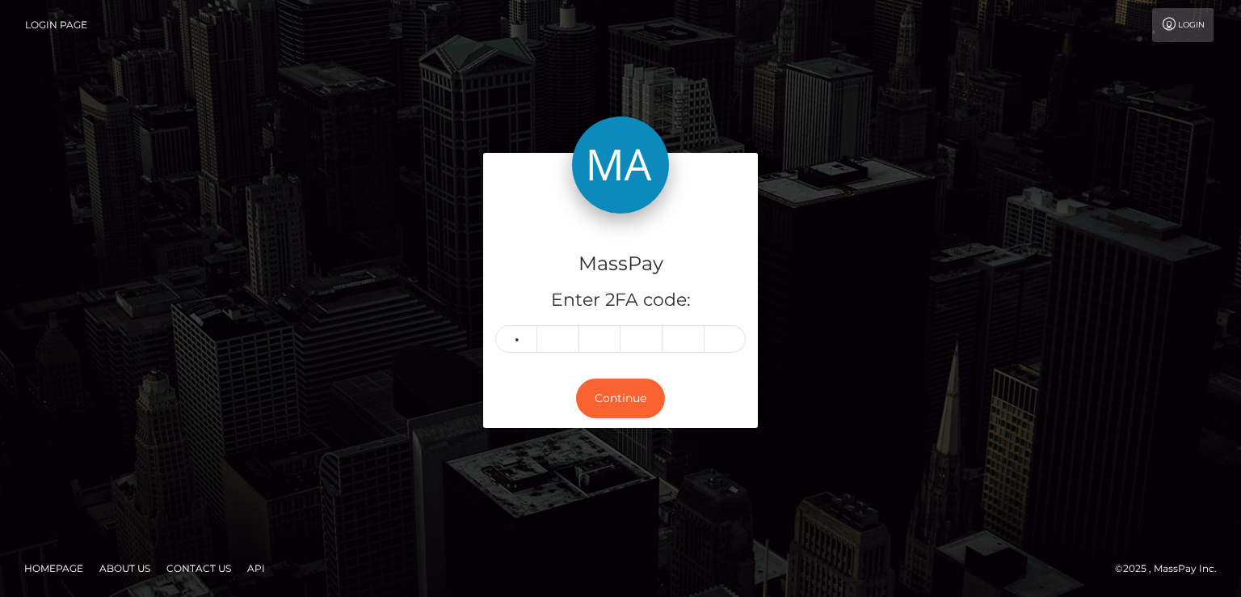
type input "8"
type input "5"
type input "0"
type input "3"
type input "0"
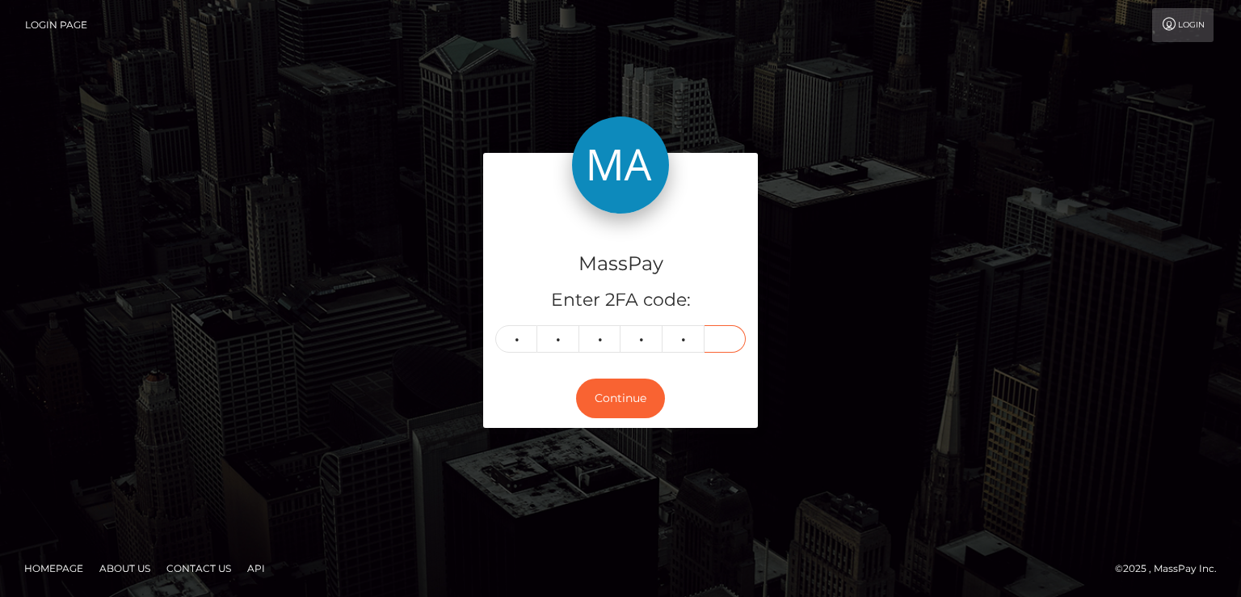
type input "2"
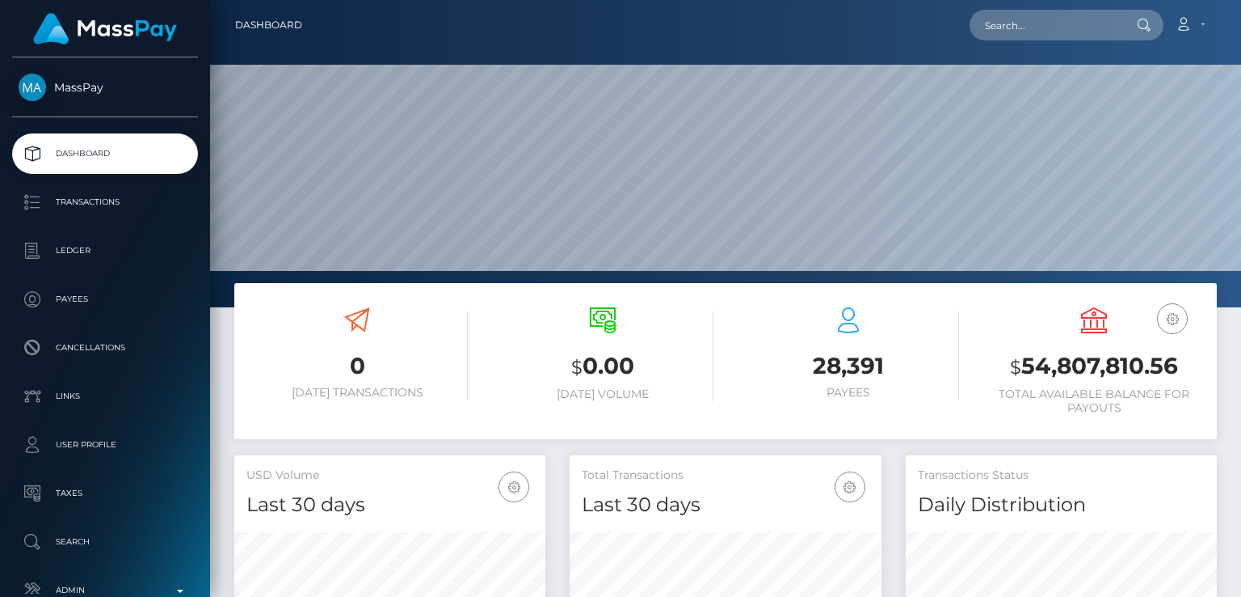
scroll to position [286, 310]
type input "Hi [PERSON_NAME],"
click at [1028, 23] on input "Hi [PERSON_NAME]," at bounding box center [1046, 25] width 152 height 31
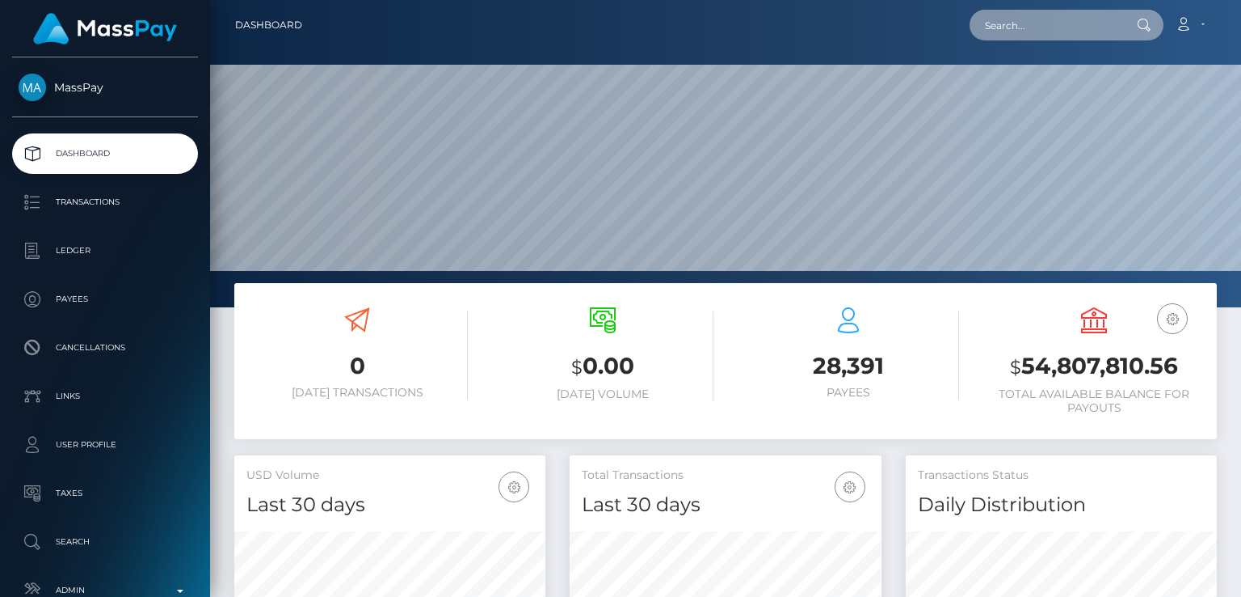
click at [1089, 19] on input "text" at bounding box center [1046, 25] width 152 height 31
paste input "[EMAIL_ADDRESS][DOMAIN_NAME]"
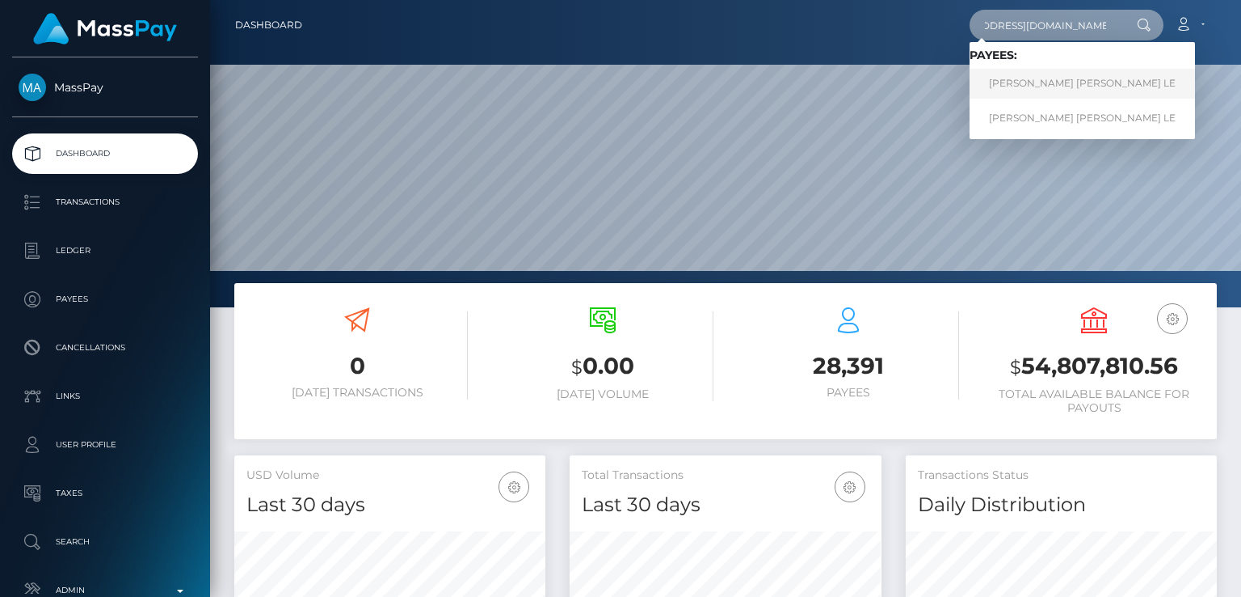
type input "[EMAIL_ADDRESS][DOMAIN_NAME]"
click at [984, 77] on link "[PERSON_NAME] [PERSON_NAME] LE" at bounding box center [1083, 84] width 226 height 30
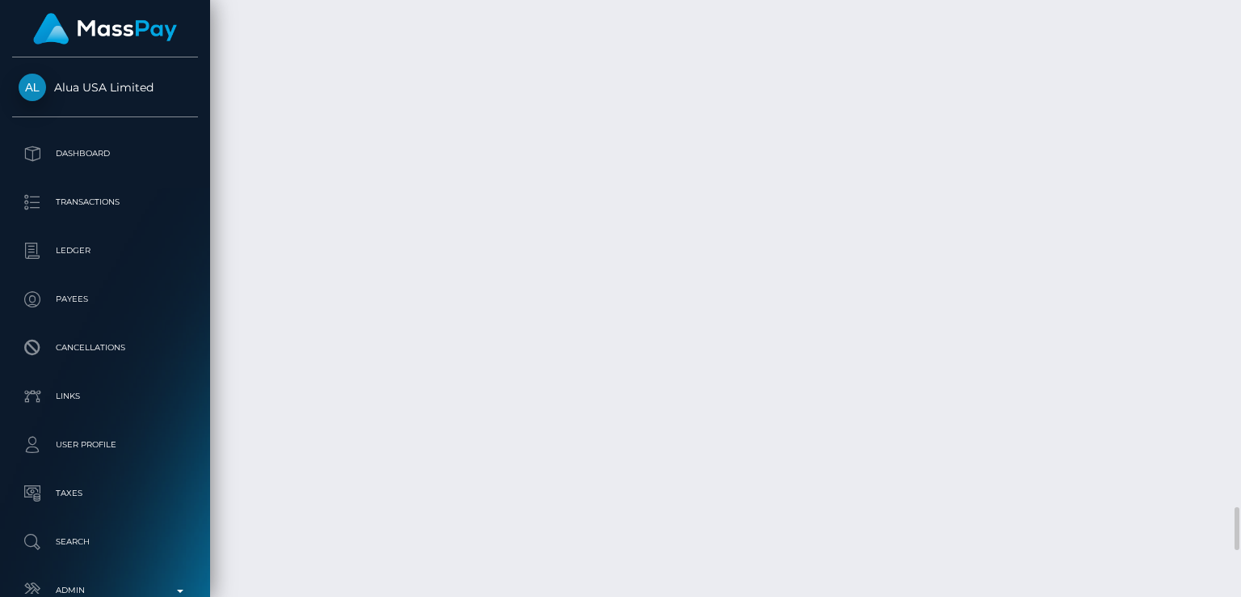
scroll to position [6903, 0]
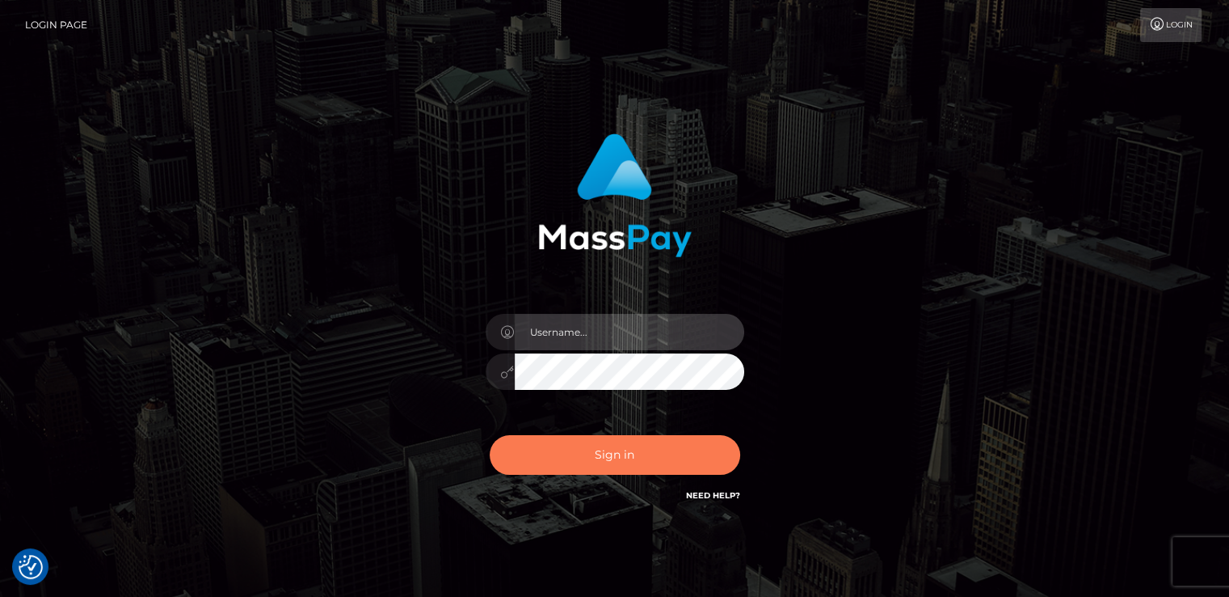
type input "nt.es"
click at [608, 455] on button "Sign in" at bounding box center [615, 455] width 251 height 40
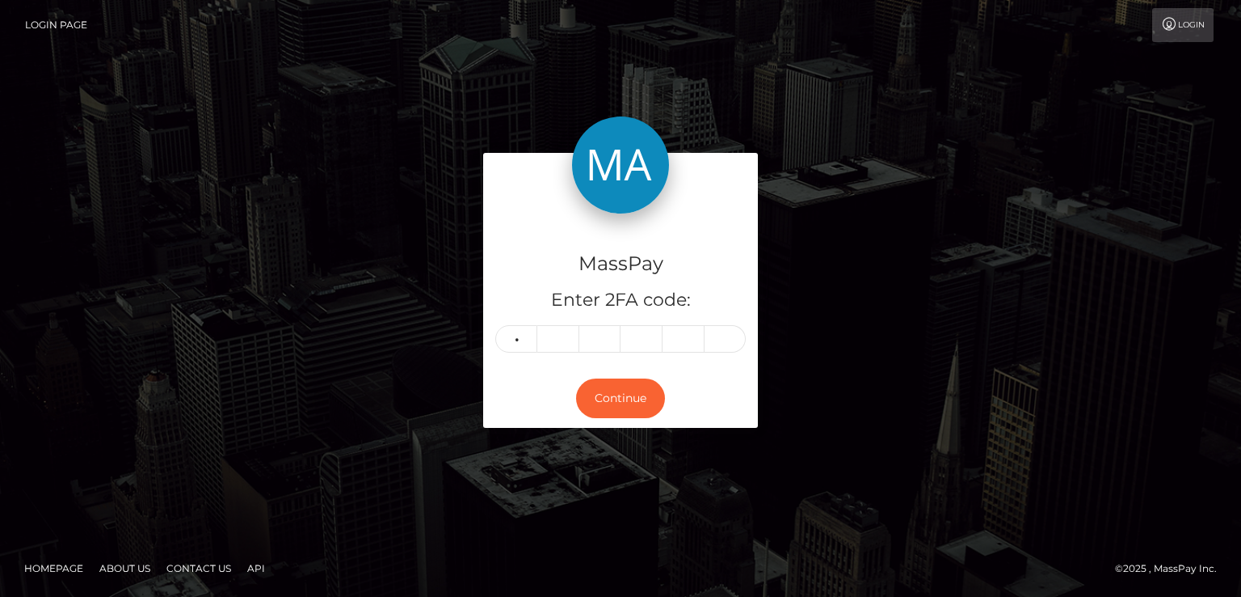
type input "7"
type input "5"
type input "0"
type input "4"
type input "6"
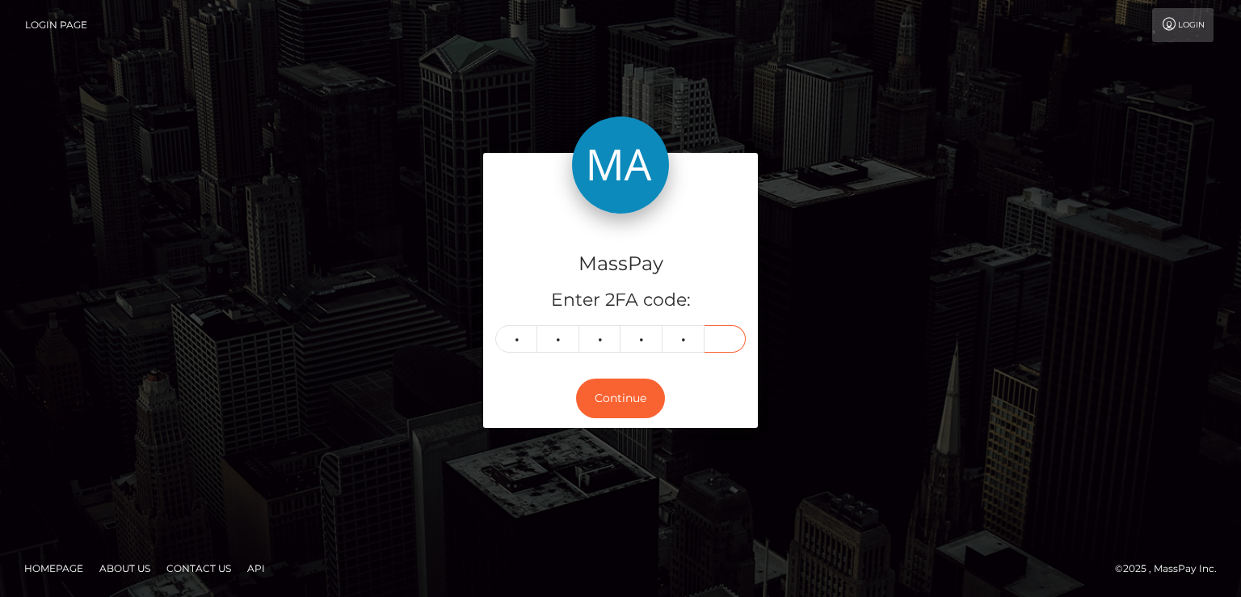
type input "7"
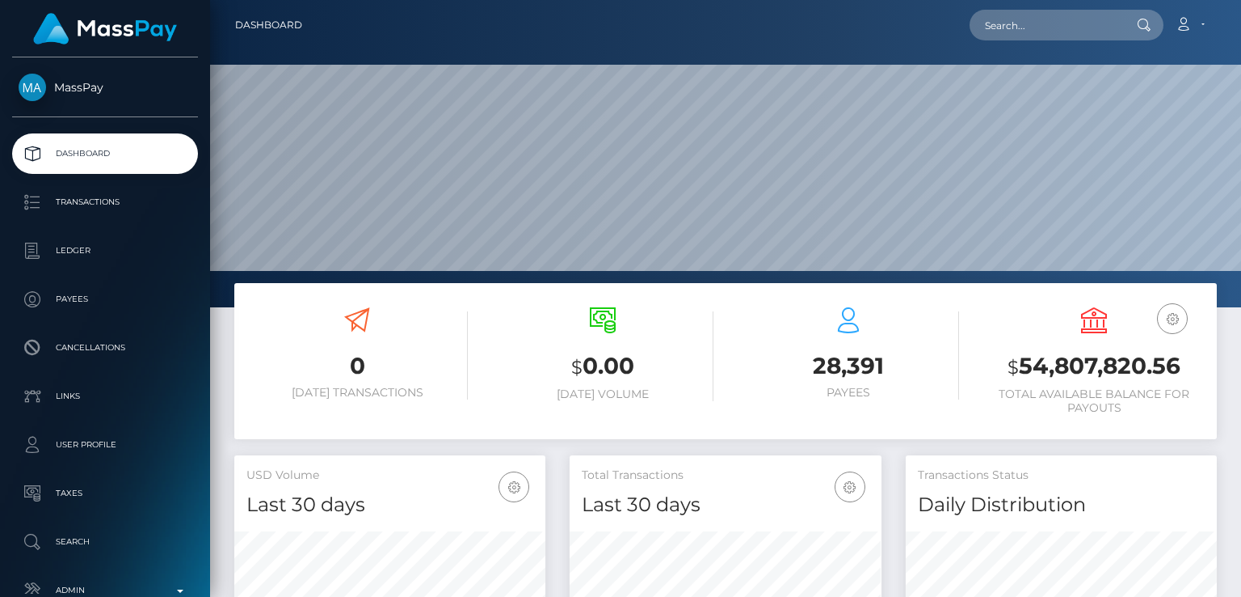
scroll to position [286, 310]
click at [1054, 27] on input "text" at bounding box center [1046, 25] width 152 height 31
paste input "[EMAIL_ADDRESS][DOMAIN_NAME]"
click at [1077, 24] on input "[EMAIL_ADDRESS][DOMAIN_NAME]" at bounding box center [1046, 25] width 152 height 31
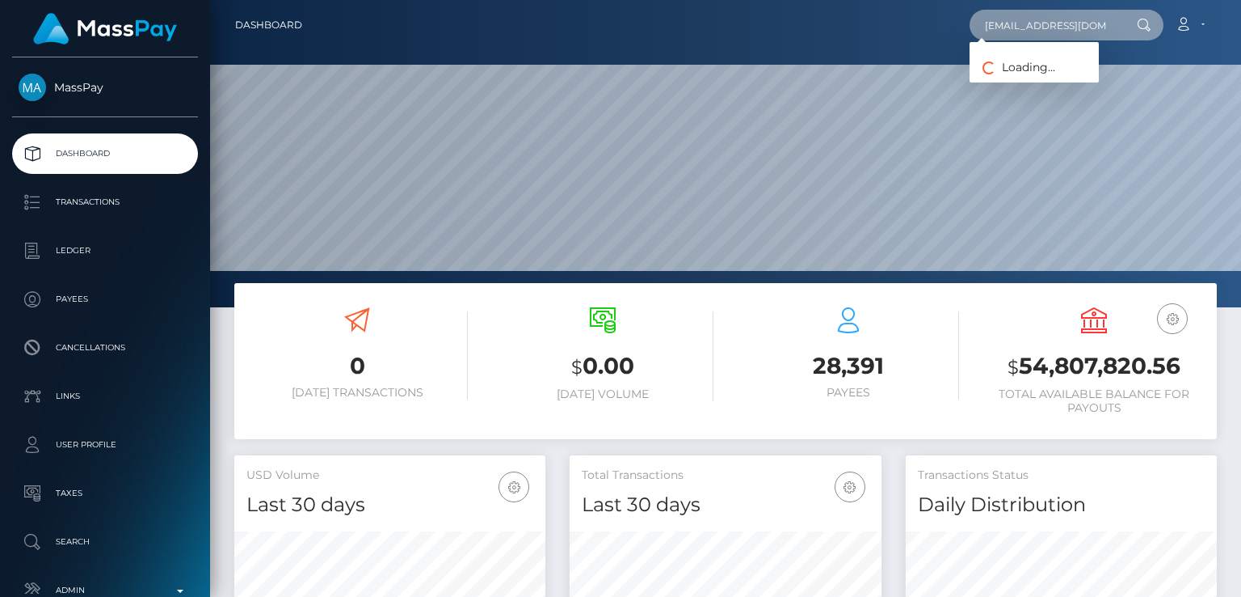
paste input "[EMAIL_ADDRESS][DOMAIN_NAME]"
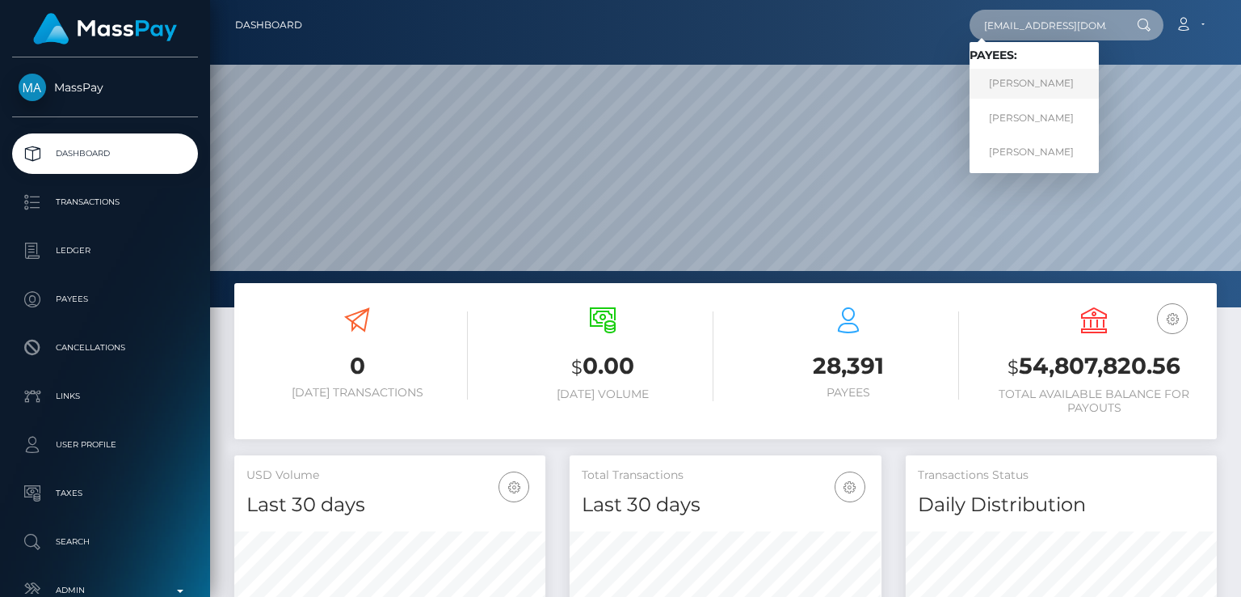
type input "[EMAIL_ADDRESS][DOMAIN_NAME]"
click at [1052, 75] on link "[PERSON_NAME]" at bounding box center [1034, 84] width 129 height 30
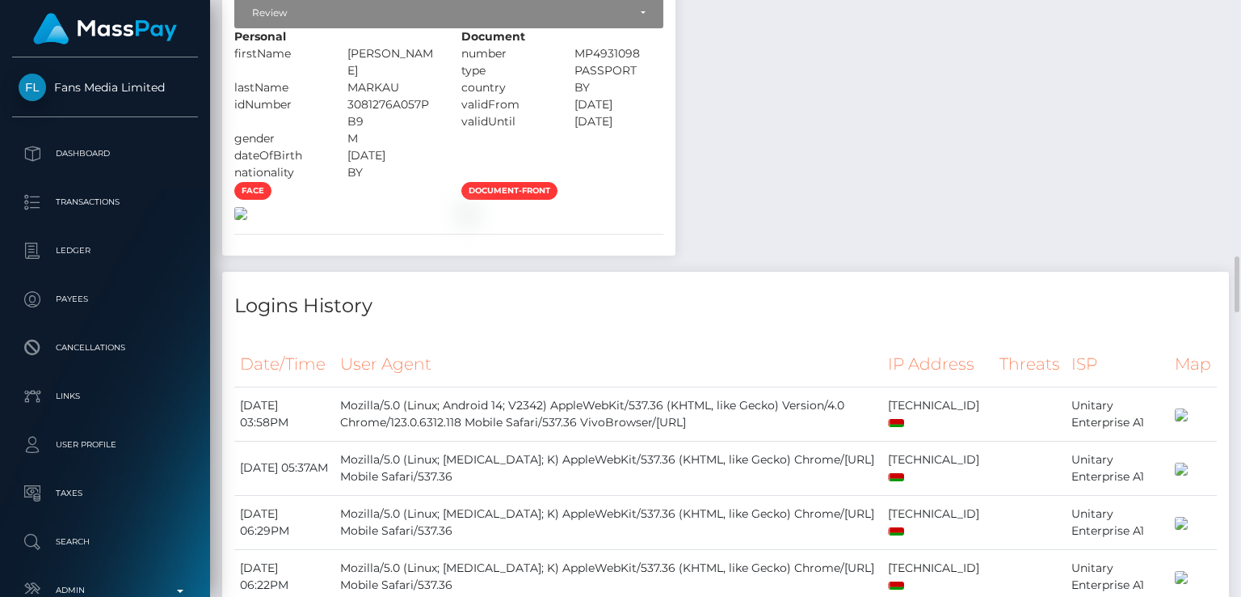
scroll to position [2759, 0]
click at [247, 209] on img at bounding box center [240, 215] width 13 height 13
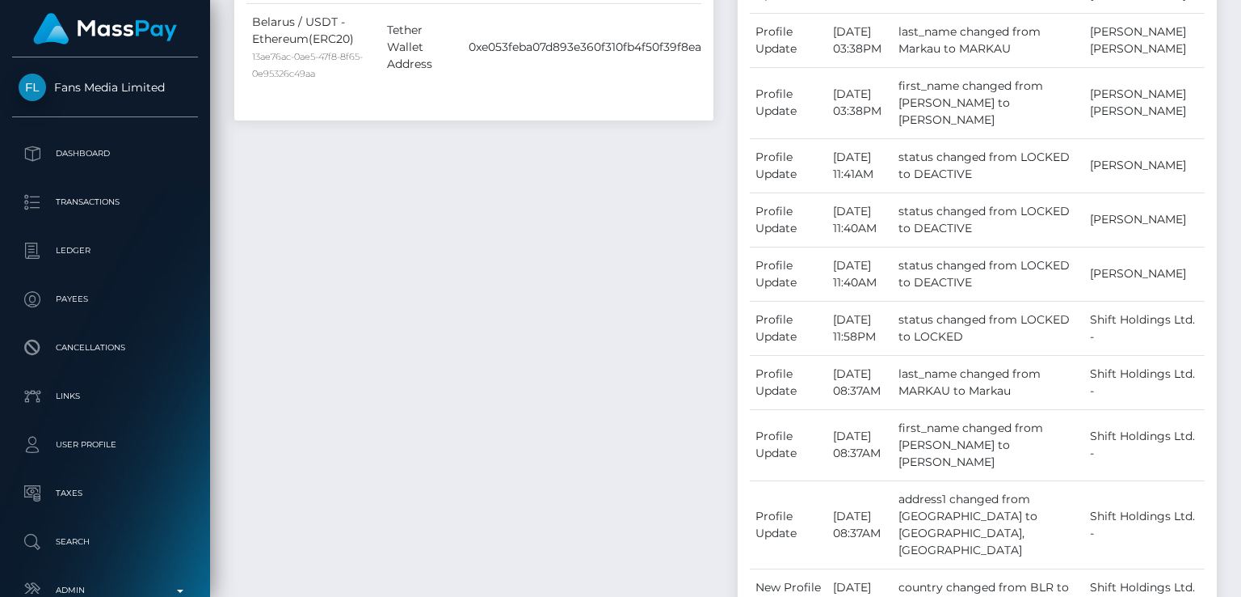
scroll to position [0, 0]
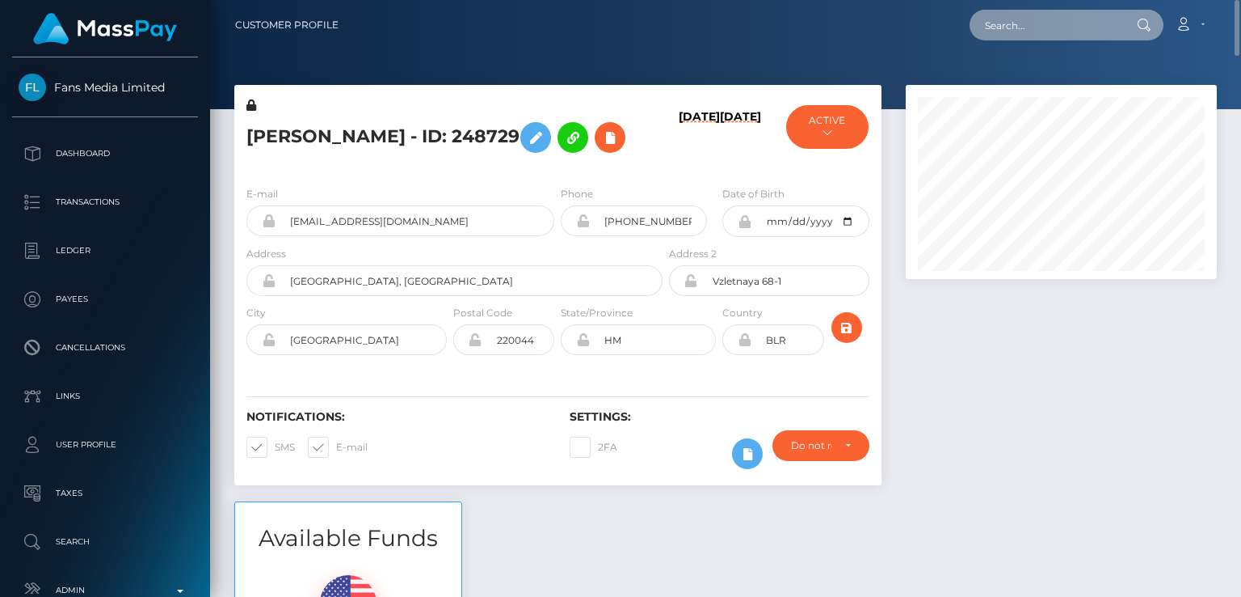
click at [1061, 15] on input "text" at bounding box center [1046, 25] width 152 height 31
paste input "carla3@gmail.com"
click at [1061, 20] on input "carla3@gmail.com" at bounding box center [1046, 25] width 152 height 31
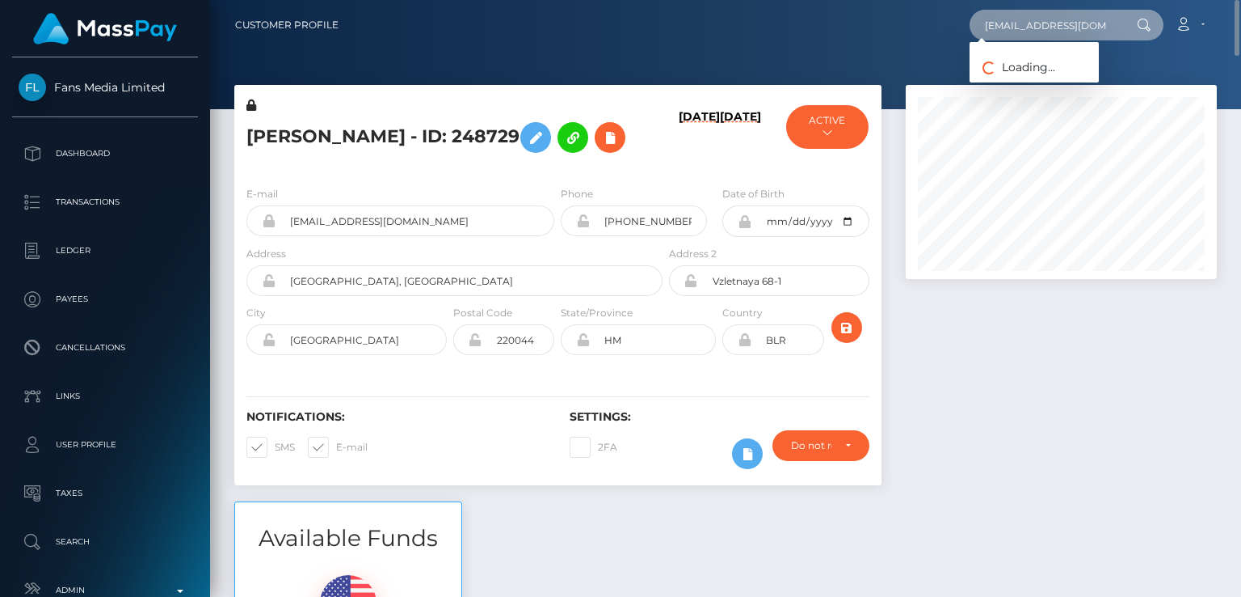
paste input "harbaughcart"
type input "harbaughcarta3@gmail.com"
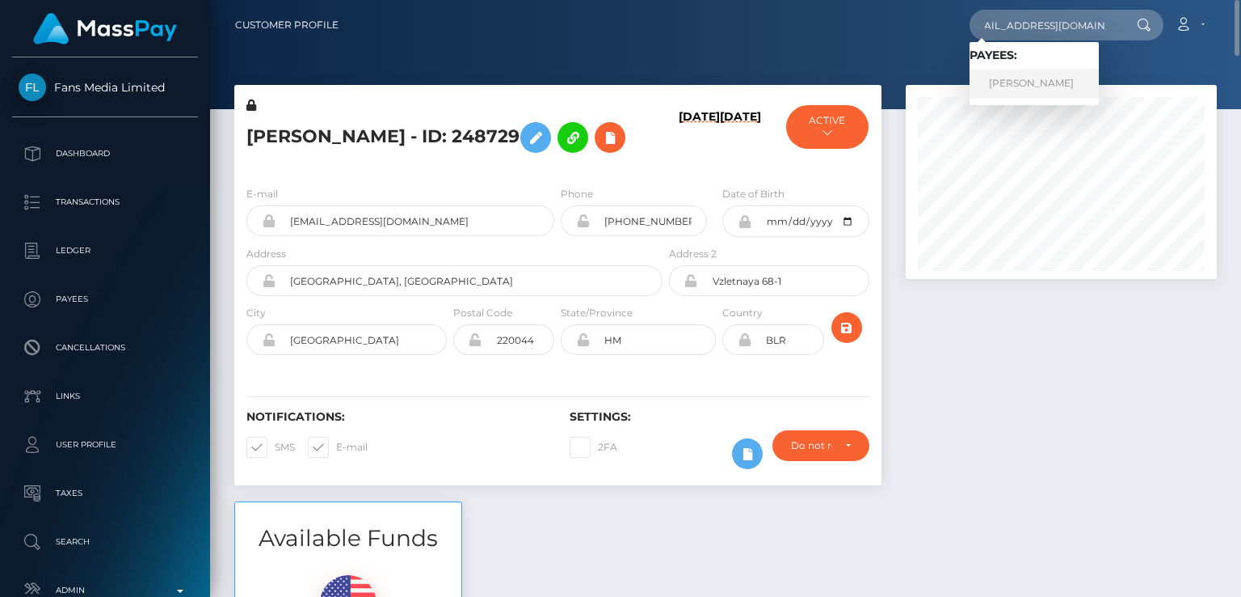
scroll to position [0, 0]
click at [1033, 85] on link "Carla Harbaugh" at bounding box center [1034, 84] width 129 height 30
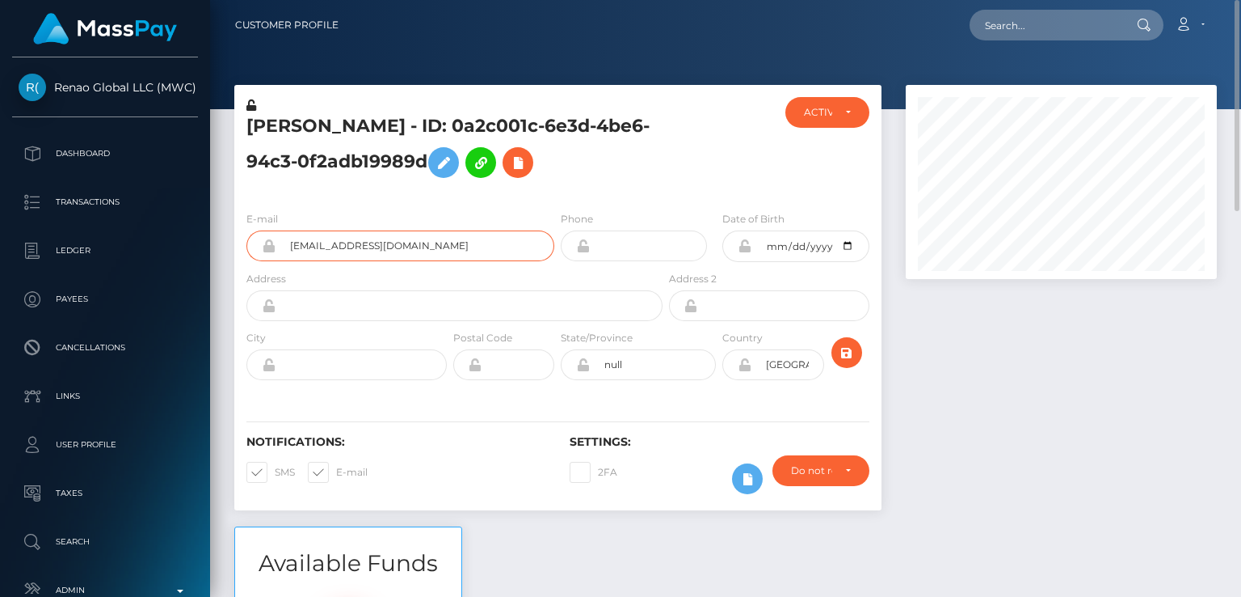
drag, startPoint x: 436, startPoint y: 244, endPoint x: 285, endPoint y: 243, distance: 151.1
click at [285, 243] on input "[EMAIL_ADDRESS][DOMAIN_NAME]" at bounding box center [415, 245] width 279 height 31
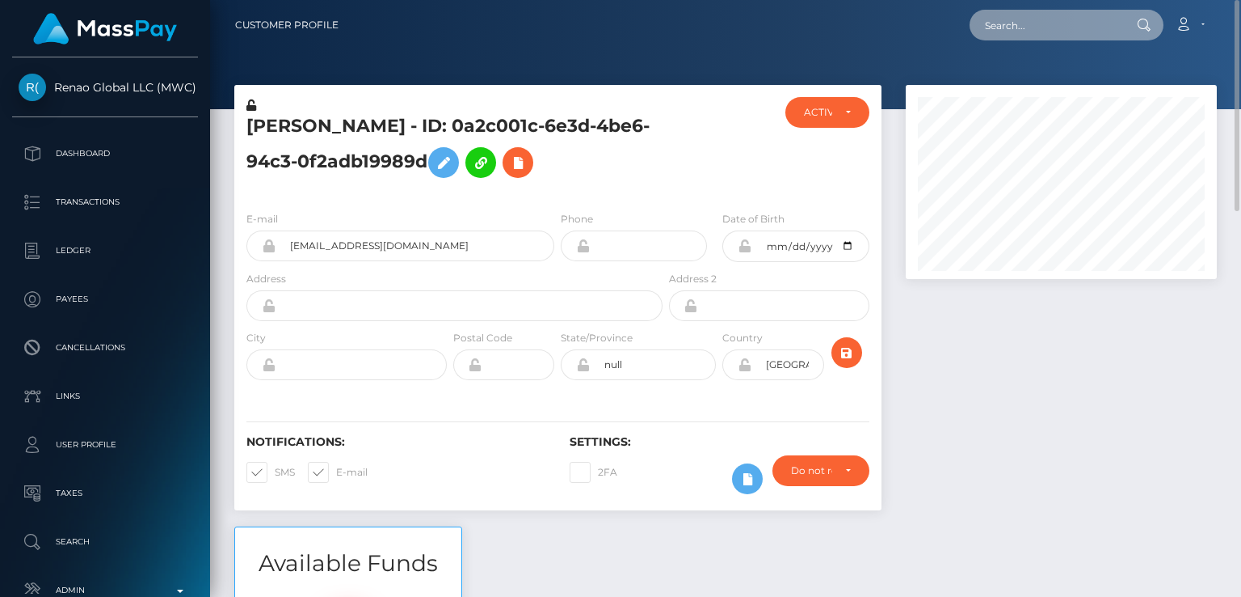
click at [1048, 30] on input "text" at bounding box center [1046, 25] width 152 height 31
paste input "harbaughcarla3@gmail.com"
type input "harbaughcarla3@gmail.com"
